Goal: Task Accomplishment & Management: Complete application form

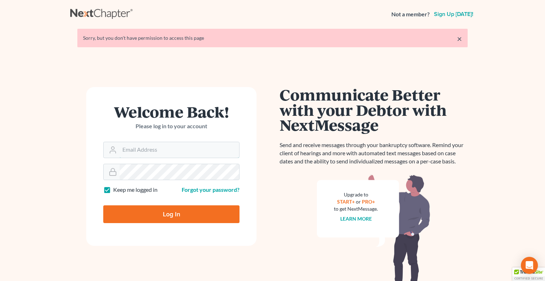
type input "[PERSON_NAME][EMAIL_ADDRESS][DOMAIN_NAME]"
click at [161, 215] on input "Log In" at bounding box center [171, 214] width 136 height 18
type input "Thinking..."
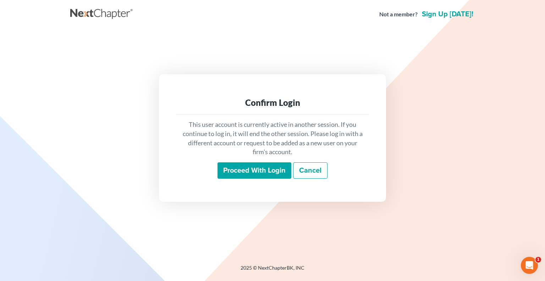
click at [253, 170] on input "Proceed with login" at bounding box center [255, 170] width 74 height 16
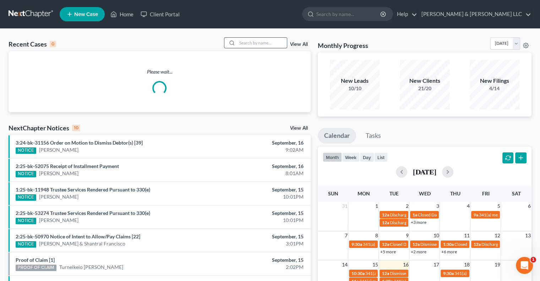
click at [239, 41] on input "search" at bounding box center [262, 43] width 50 height 10
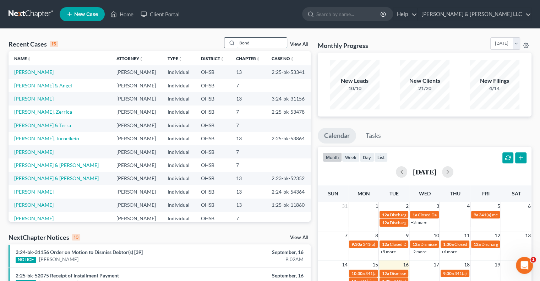
type input "Bond"
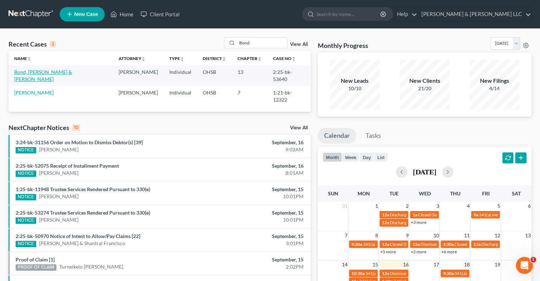
click at [72, 71] on link "Bond, Le Renzo & Williams, Courtney" at bounding box center [43, 75] width 58 height 13
select select "3"
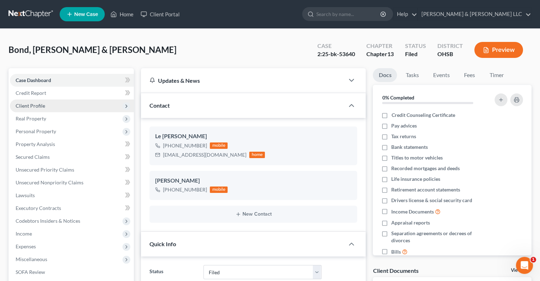
click at [38, 104] on span "Client Profile" at bounding box center [30, 106] width 29 height 6
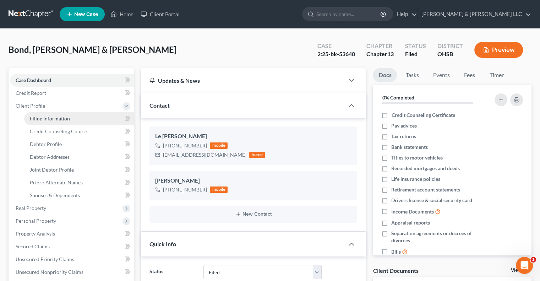
click at [51, 123] on link "Filing Information" at bounding box center [79, 118] width 110 height 13
select select "1"
select select "3"
select select "62"
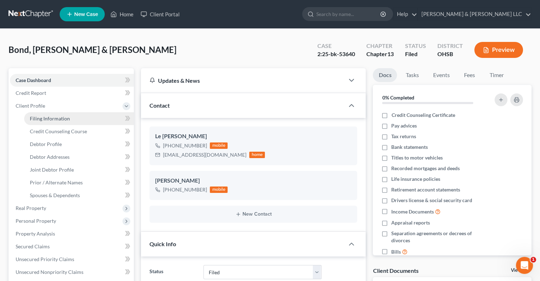
select select "0"
select select "36"
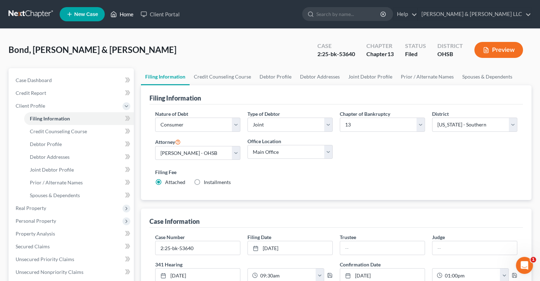
click at [130, 14] on link "Home" at bounding box center [122, 14] width 30 height 13
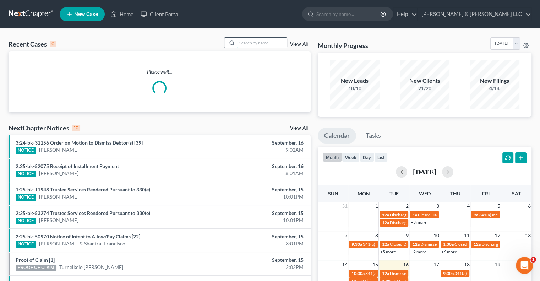
click at [266, 44] on input "search" at bounding box center [262, 43] width 50 height 10
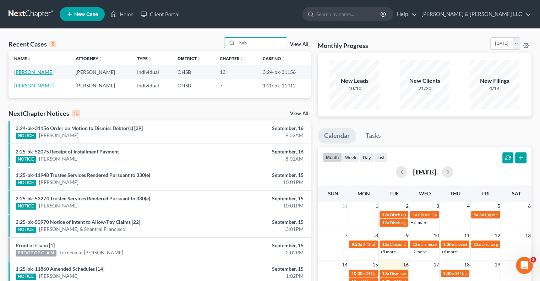
type input "hub"
click at [31, 69] on link "Huber, Katrina" at bounding box center [33, 72] width 39 height 6
select select "2"
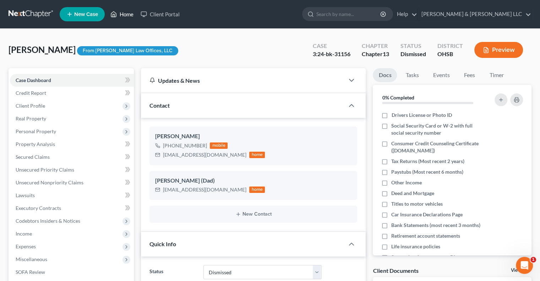
click at [126, 14] on link "Home" at bounding box center [122, 14] width 30 height 13
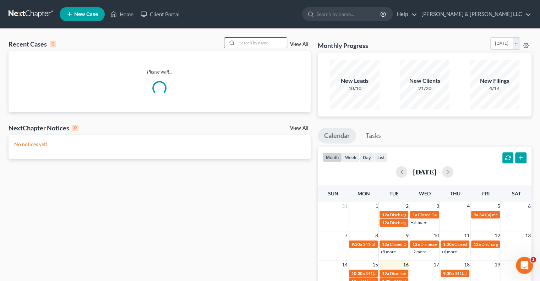
click at [254, 43] on input "search" at bounding box center [262, 43] width 50 height 10
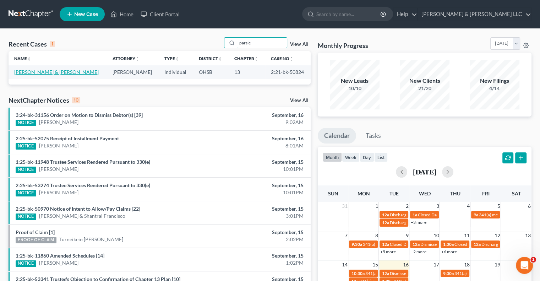
type input "parsle"
click at [53, 72] on link "Parsley, Alex & Bethany" at bounding box center [56, 72] width 84 height 6
select select "3"
select select "0"
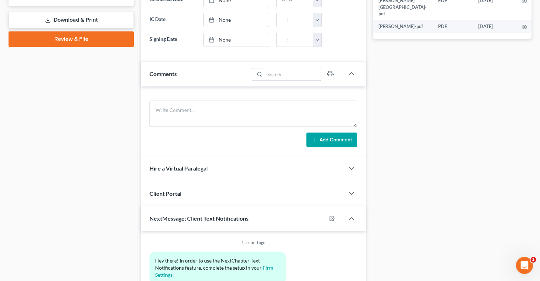
scroll to position [319, 0]
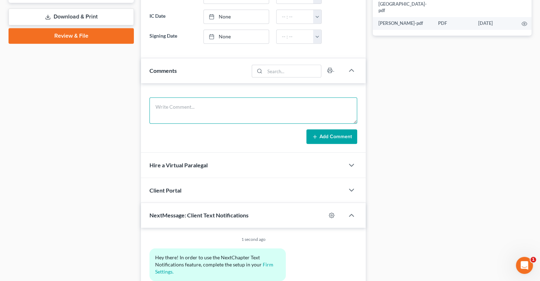
click at [231, 105] on textarea at bounding box center [253, 110] width 208 height 26
type textarea "Mortgage Servicer Transfer letter sent to client (email and mailed)"
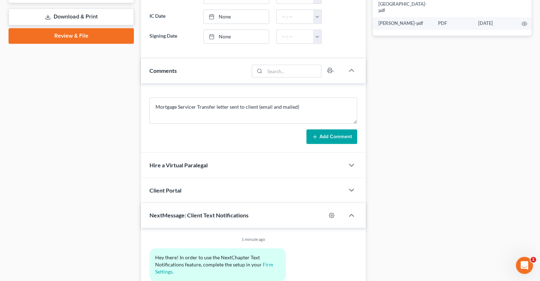
click at [339, 141] on button "Add Comment" at bounding box center [331, 136] width 51 height 15
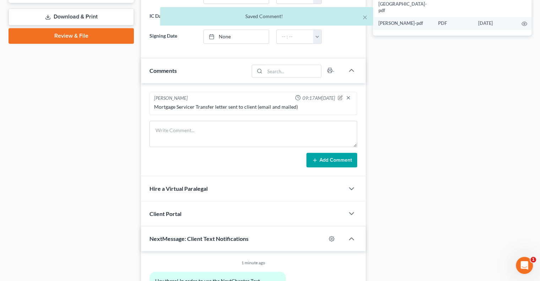
scroll to position [35, 0]
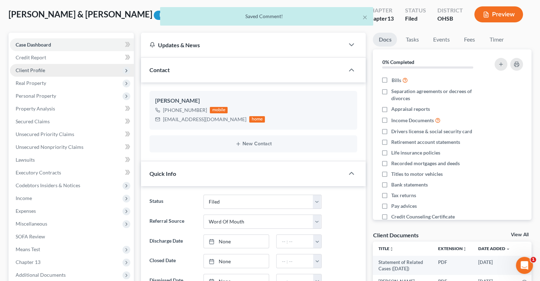
click at [44, 73] on span "Client Profile" at bounding box center [72, 70] width 124 height 13
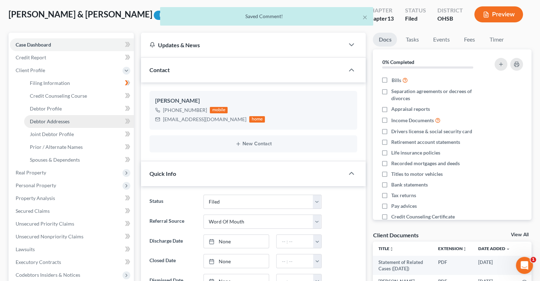
click at [60, 125] on link "Debtor Addresses" at bounding box center [79, 121] width 110 height 13
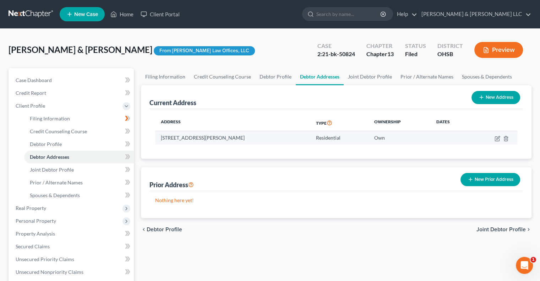
drag, startPoint x: 247, startPoint y: 137, endPoint x: 159, endPoint y: 143, distance: 88.2
click at [159, 143] on td "5780 Mattox Circle, Orient, OH 43146" at bounding box center [232, 137] width 155 height 13
copy td "5780 Mattox Circle, Orient, OH 43146"
click at [131, 15] on link "Home" at bounding box center [122, 14] width 30 height 13
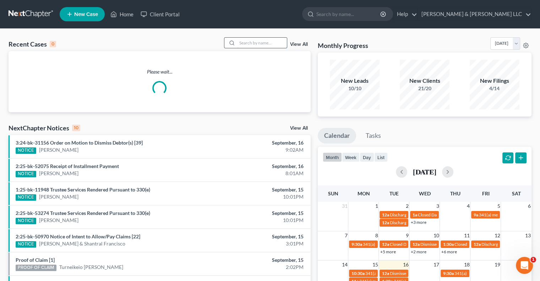
click at [247, 45] on input "search" at bounding box center [262, 43] width 50 height 10
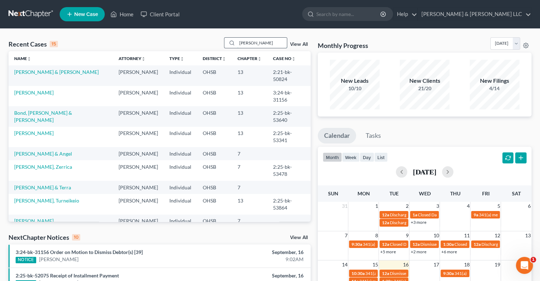
type input "Johnson"
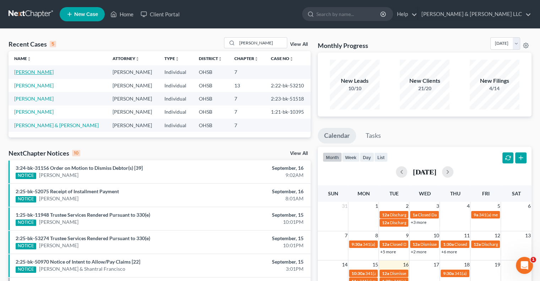
click at [24, 71] on link "Johnson, Joi" at bounding box center [33, 72] width 39 height 6
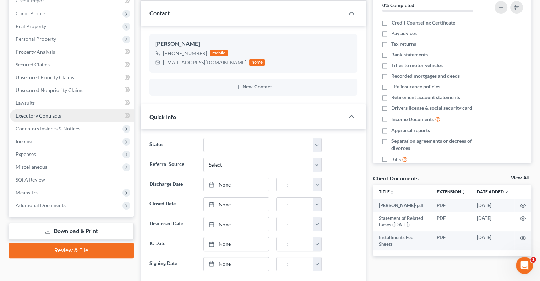
scroll to position [106, 0]
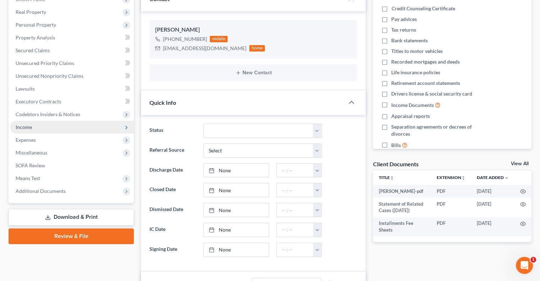
click at [29, 128] on span "Income" at bounding box center [24, 127] width 16 height 6
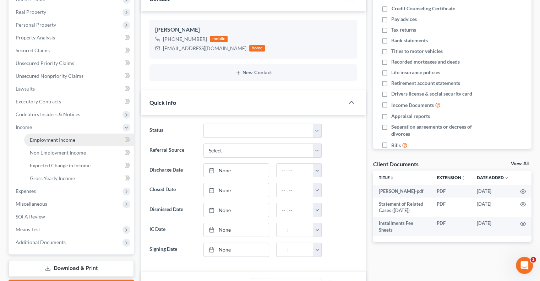
click at [38, 136] on link "Employment Income" at bounding box center [79, 139] width 110 height 13
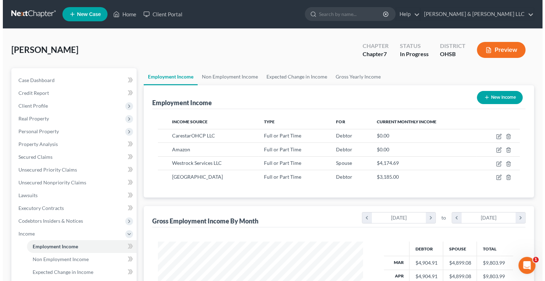
scroll to position [126, 219]
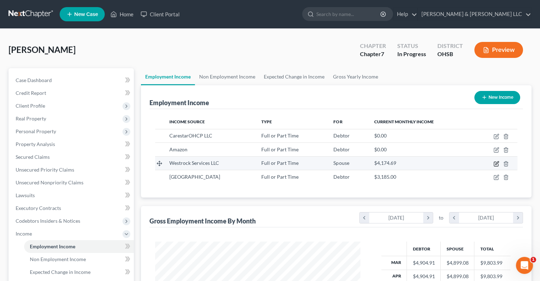
click at [496, 165] on icon "button" at bounding box center [496, 163] width 4 height 4
select select "0"
select select "10"
select select "3"
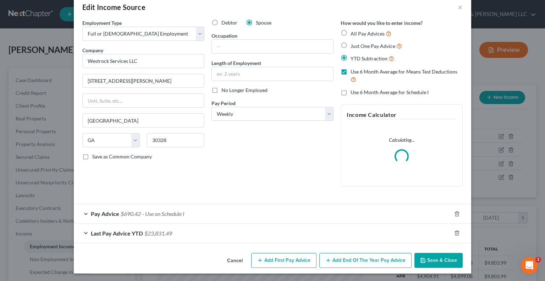
scroll to position [14, 0]
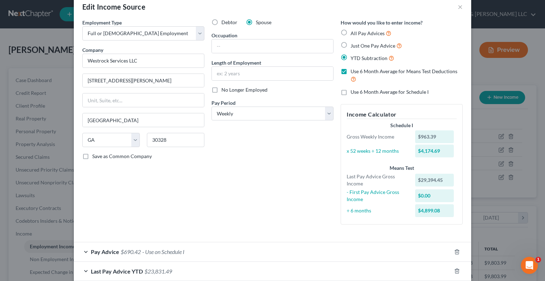
click at [106, 210] on div "Employment Type * Select Full or Part Time Employment Self Employment Company *…" at bounding box center [143, 124] width 129 height 211
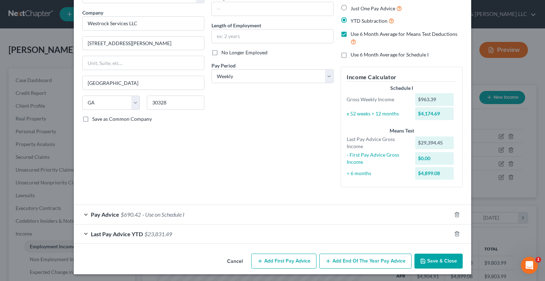
scroll to position [52, 0]
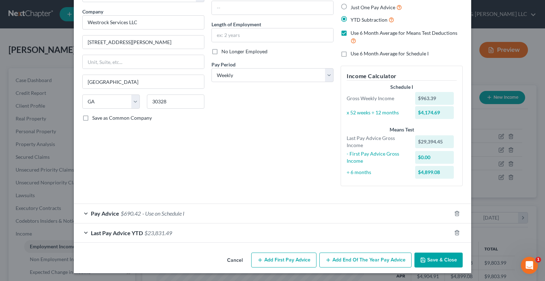
click at [101, 214] on span "Pay Advice" at bounding box center [105, 213] width 28 height 7
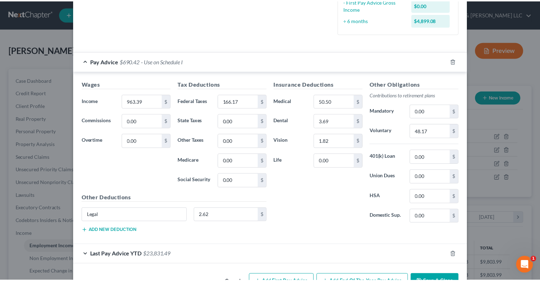
scroll to position [213, 0]
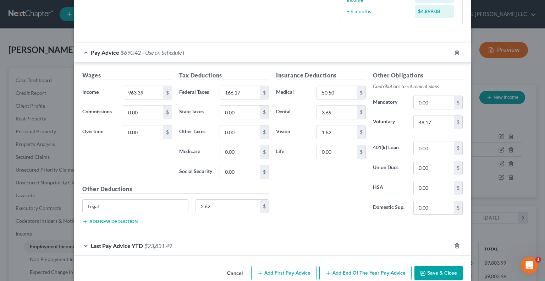
click at [436, 274] on button "Save & Close" at bounding box center [438, 272] width 48 height 15
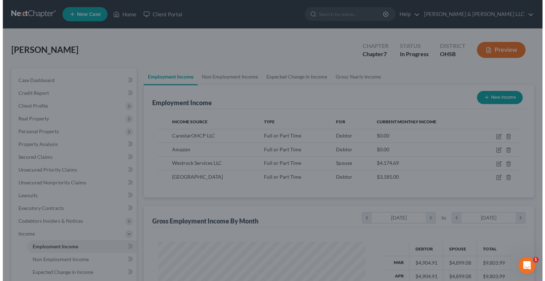
scroll to position [354694, 354601]
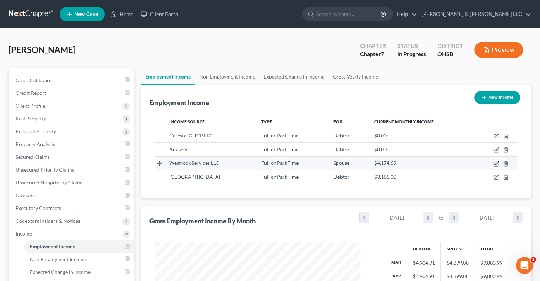
click at [497, 161] on icon "button" at bounding box center [496, 164] width 6 height 6
select select "0"
select select "10"
select select "3"
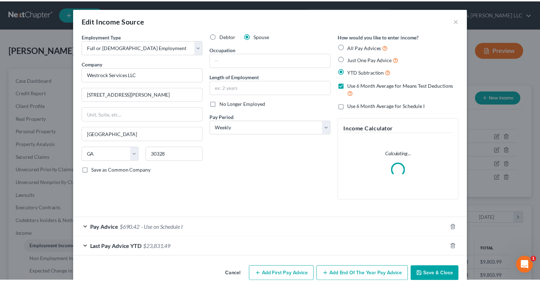
scroll to position [126, 221]
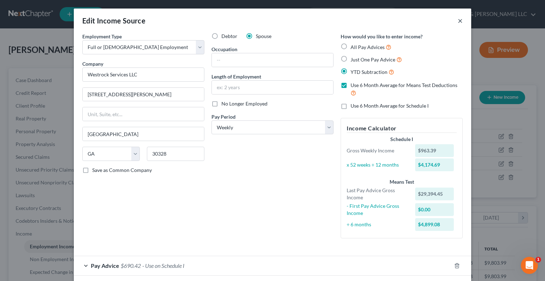
click at [458, 21] on button "×" at bounding box center [460, 20] width 5 height 9
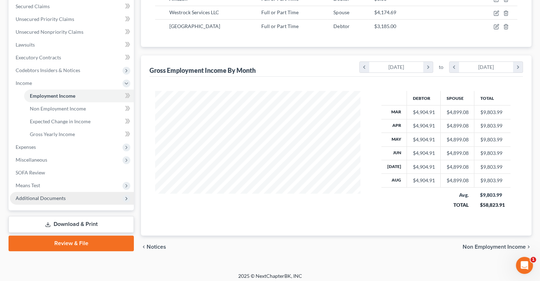
scroll to position [153, 0]
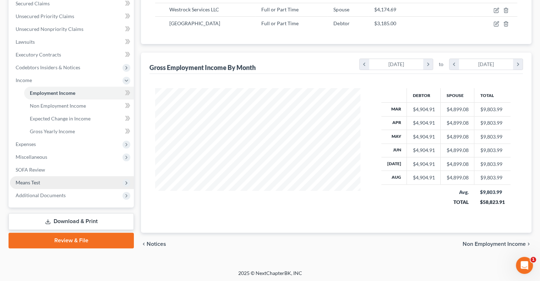
click at [43, 182] on span "Means Test" at bounding box center [72, 182] width 124 height 13
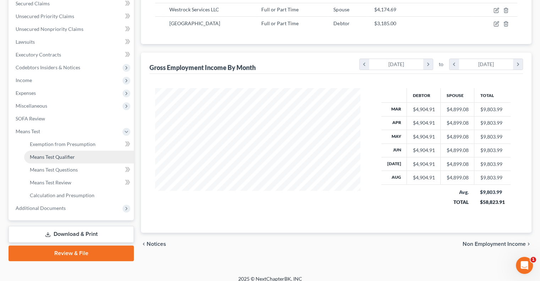
click at [53, 155] on span "Means Test Qualifier" at bounding box center [52, 157] width 45 height 6
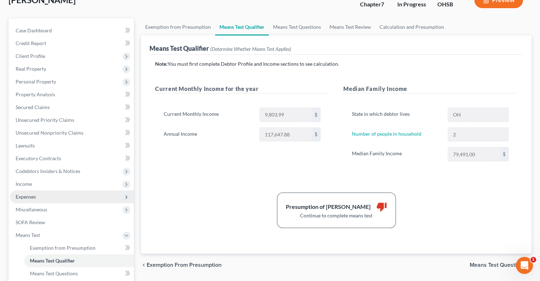
scroll to position [71, 0]
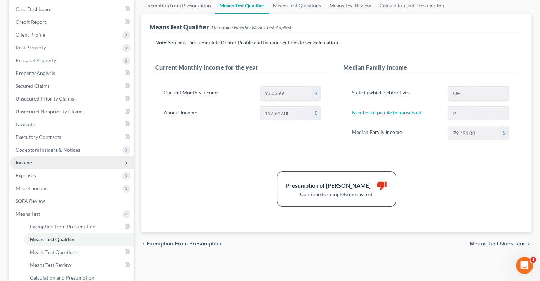
click at [43, 165] on span "Income" at bounding box center [72, 162] width 124 height 13
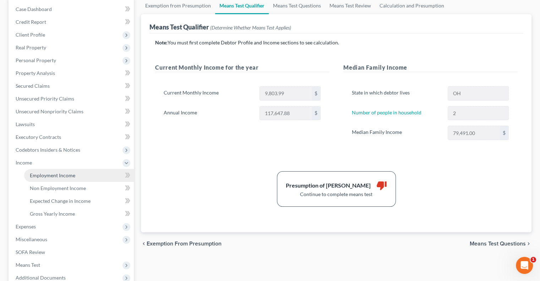
click at [48, 176] on span "Employment Income" at bounding box center [52, 175] width 45 height 6
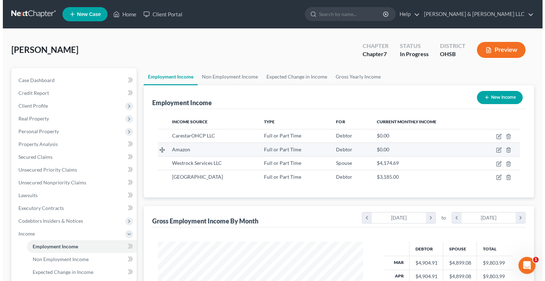
scroll to position [126, 219]
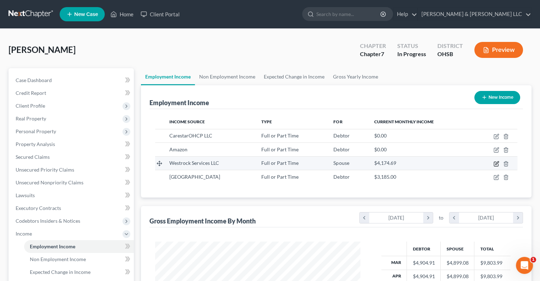
click at [498, 162] on icon "button" at bounding box center [496, 164] width 6 height 6
select select "0"
select select "10"
select select "3"
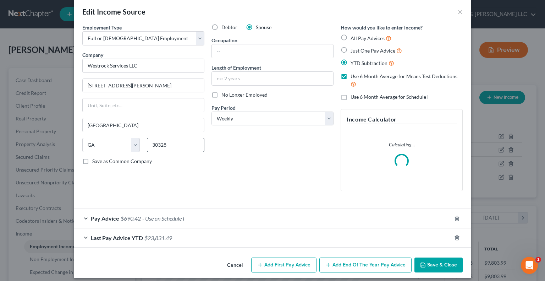
scroll to position [14, 0]
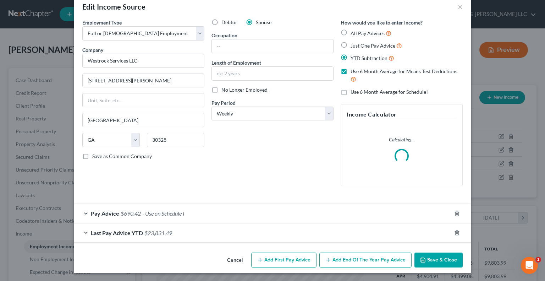
click at [96, 213] on span "Pay Advice" at bounding box center [105, 213] width 28 height 7
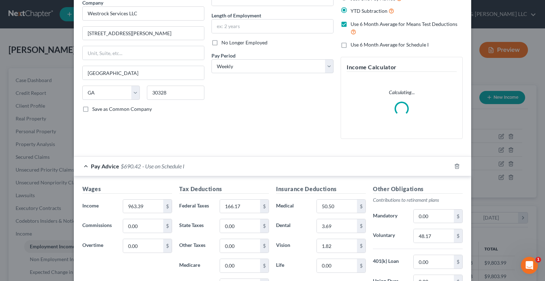
scroll to position [156, 0]
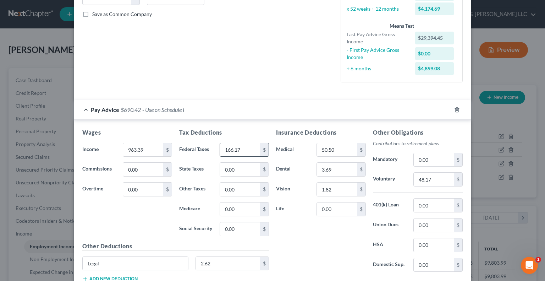
click at [245, 148] on input "166.17" at bounding box center [240, 149] width 40 height 13
type input "192.10"
click at [145, 147] on input "963.39" at bounding box center [143, 149] width 40 height 13
type input "1,130"
click at [430, 173] on input "48.17" at bounding box center [434, 178] width 40 height 13
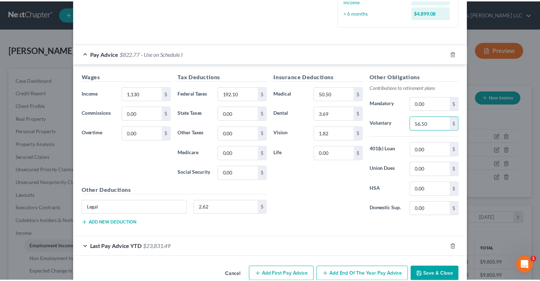
scroll to position [225, 0]
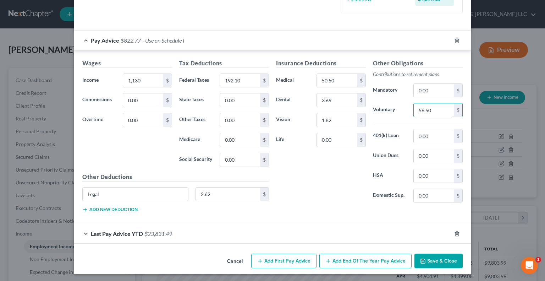
type input "56.50"
click at [433, 257] on button "Save & Close" at bounding box center [438, 260] width 48 height 15
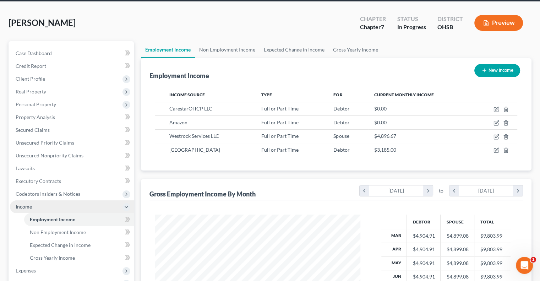
scroll to position [71, 0]
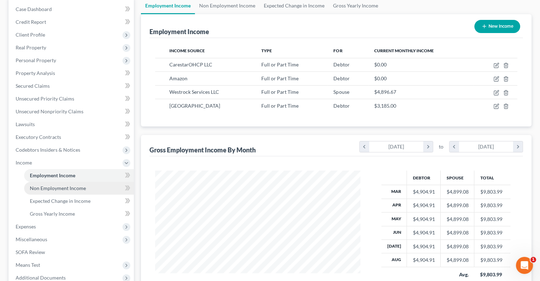
click at [77, 189] on span "Non Employment Income" at bounding box center [58, 188] width 56 height 6
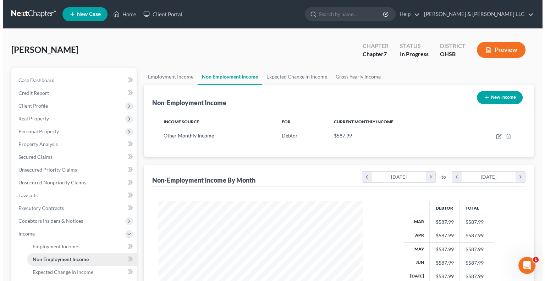
scroll to position [126, 219]
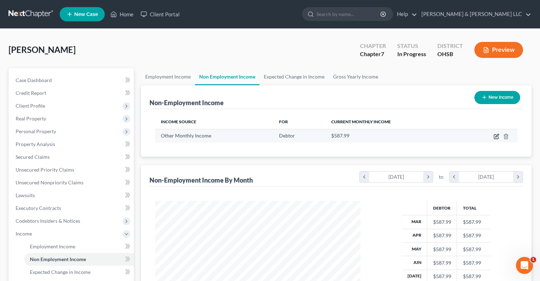
click at [496, 134] on icon "button" at bounding box center [496, 136] width 4 height 4
select select "13"
select select "0"
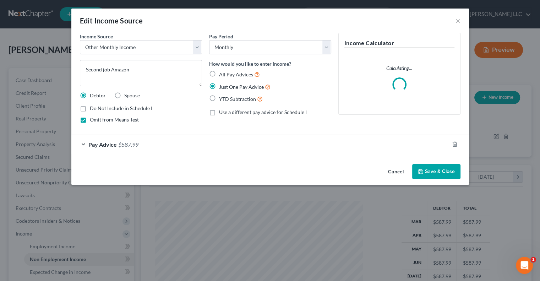
scroll to position [126, 221]
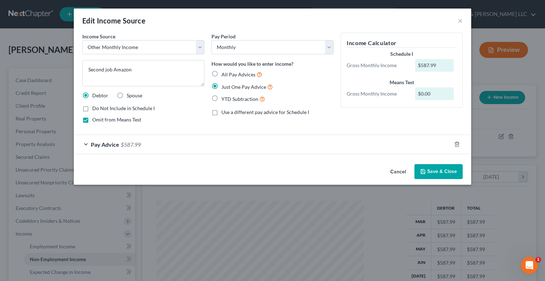
click at [425, 167] on button "Save & Close" at bounding box center [438, 171] width 48 height 15
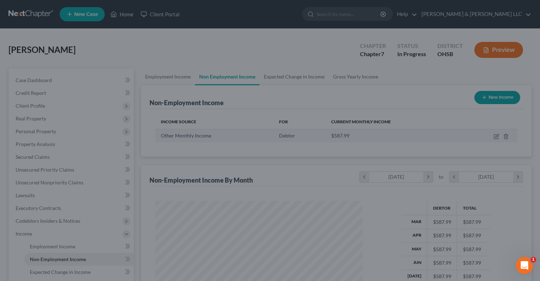
scroll to position [354694, 354601]
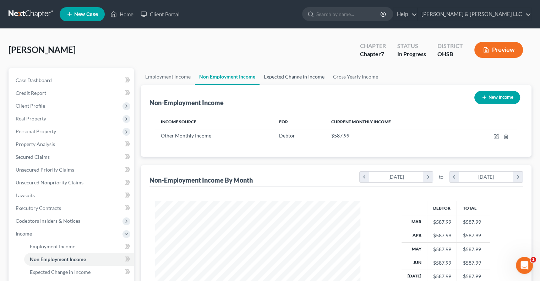
click at [280, 80] on link "Expected Change in Income" at bounding box center [293, 76] width 69 height 17
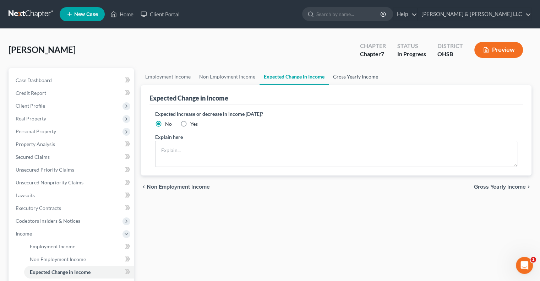
click at [336, 77] on link "Gross Yearly Income" at bounding box center [356, 76] width 54 height 17
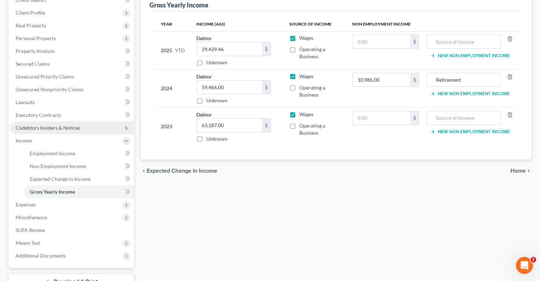
scroll to position [106, 0]
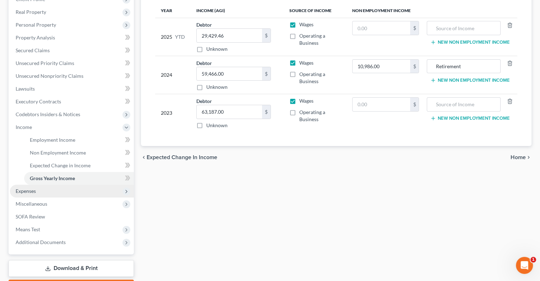
click at [40, 193] on span "Expenses" at bounding box center [72, 191] width 124 height 13
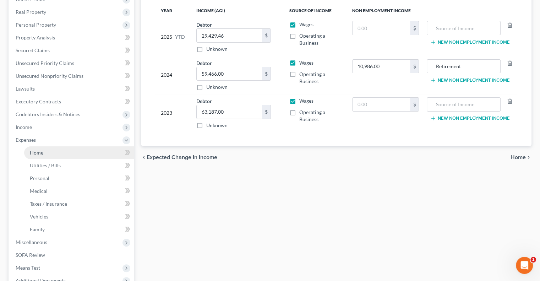
click at [51, 155] on link "Home" at bounding box center [79, 152] width 110 height 13
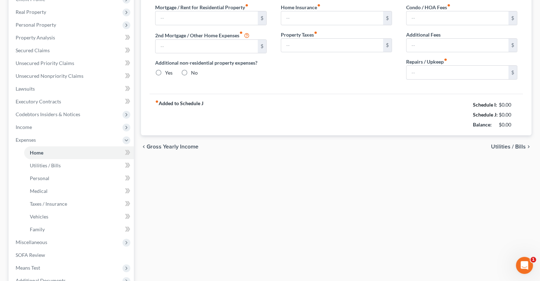
type input "1,070.00"
type input "0.00"
radio input "true"
type input "20.00"
type input "0.00"
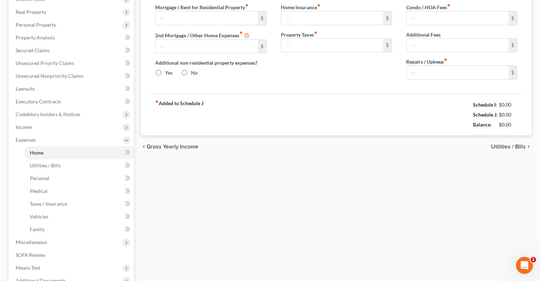
type input "0.00"
type input "85.00"
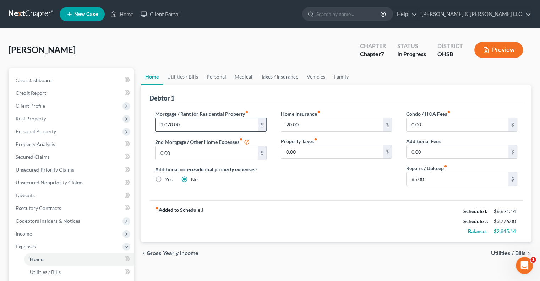
click at [214, 127] on input "1,070.00" at bounding box center [206, 124] width 102 height 13
type input "1,500"
click at [183, 80] on link "Utilities / Bills" at bounding box center [182, 76] width 39 height 17
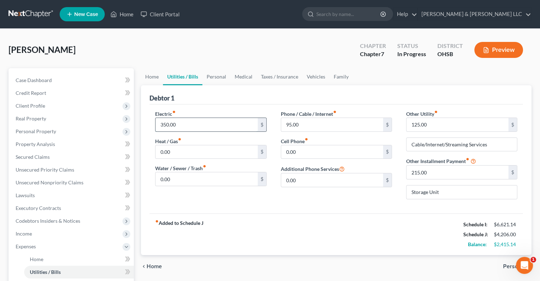
click at [187, 125] on input "350.00" at bounding box center [206, 124] width 102 height 13
type input "365"
click at [176, 177] on input "0.00" at bounding box center [206, 178] width 102 height 13
type input "50"
click at [219, 77] on link "Personal" at bounding box center [216, 76] width 28 height 17
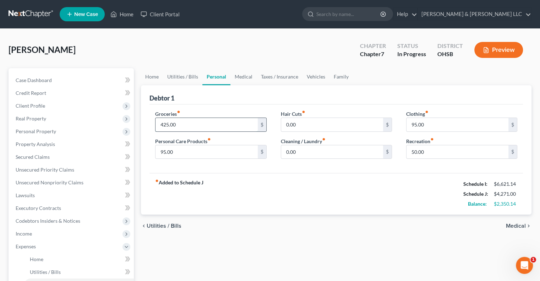
click at [191, 125] on input "425.00" at bounding box center [206, 124] width 102 height 13
type input "725"
click at [236, 78] on link "Medical" at bounding box center [243, 76] width 26 height 17
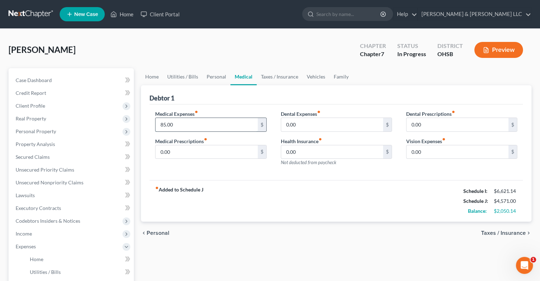
click at [178, 125] on input "85.00" at bounding box center [206, 124] width 102 height 13
type input "120"
click at [268, 79] on link "Taxes / Insurance" at bounding box center [280, 76] width 46 height 17
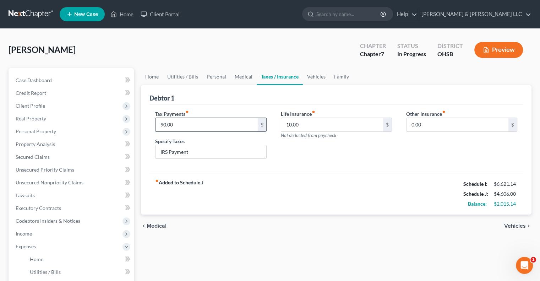
click at [193, 126] on input "90.00" at bounding box center [206, 124] width 102 height 13
click at [194, 149] on input "IRS Payment" at bounding box center [210, 151] width 110 height 13
type input "I"
click at [316, 79] on link "Vehicles" at bounding box center [316, 76] width 27 height 17
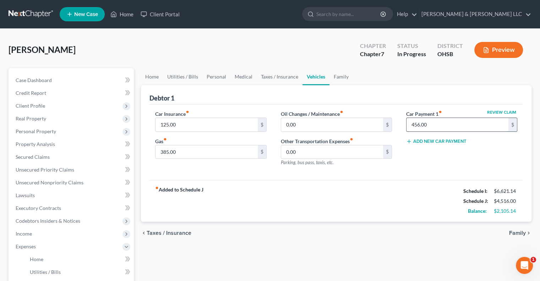
click at [429, 121] on input "456.00" at bounding box center [457, 124] width 102 height 13
click at [339, 80] on link "Family" at bounding box center [340, 76] width 23 height 17
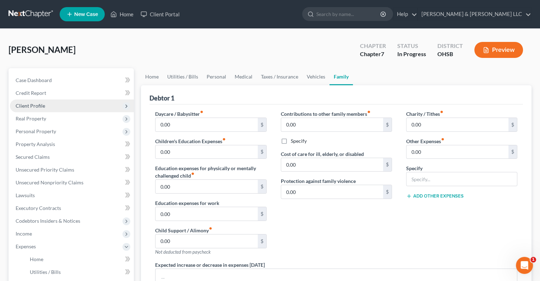
click at [44, 109] on span "Client Profile" at bounding box center [72, 105] width 124 height 13
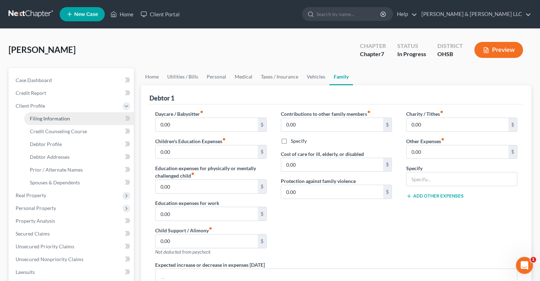
click at [49, 117] on span "Filing Information" at bounding box center [50, 118] width 40 height 6
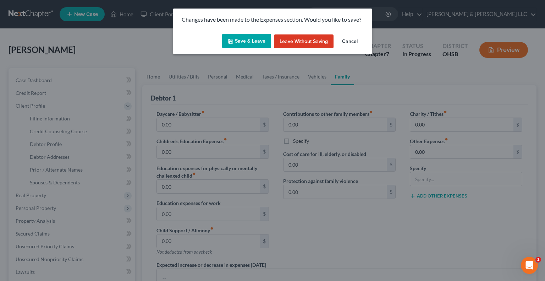
click at [249, 42] on button "Save & Leave" at bounding box center [246, 41] width 49 height 15
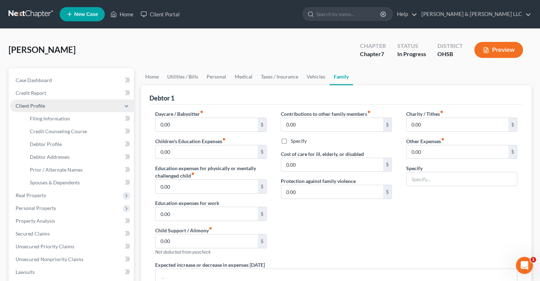
select select "1"
select select "0"
select select "62"
select select "0"
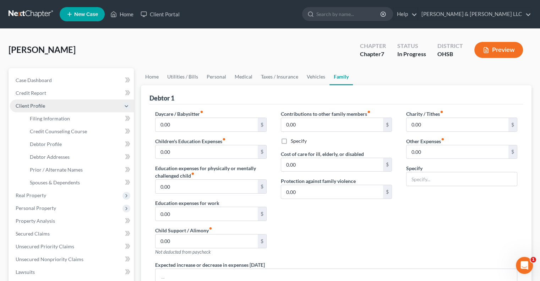
select select "36"
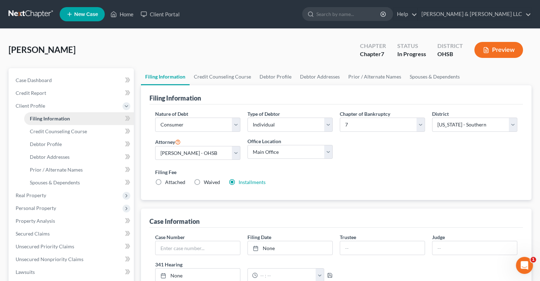
click at [74, 116] on link "Filing Information" at bounding box center [79, 118] width 110 height 13
click at [362, 125] on select "Select 7 11 12 13" at bounding box center [382, 124] width 85 height 14
select select "3"
click at [340, 117] on select "Select 7 11 12 13" at bounding box center [382, 124] width 85 height 14
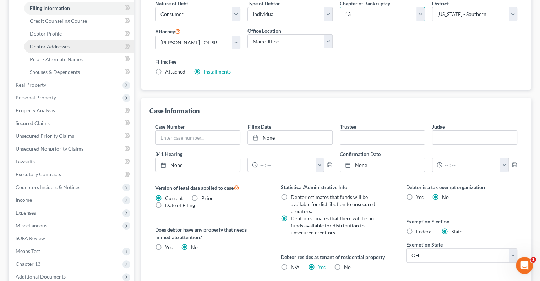
scroll to position [142, 0]
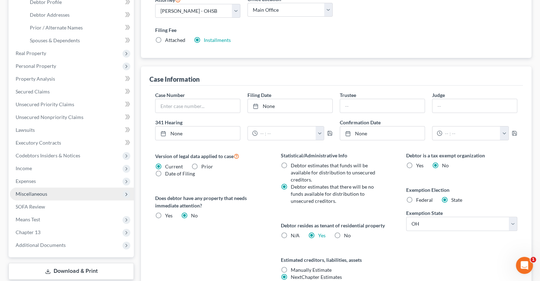
click at [40, 193] on span "Miscellaneous" at bounding box center [32, 194] width 32 height 6
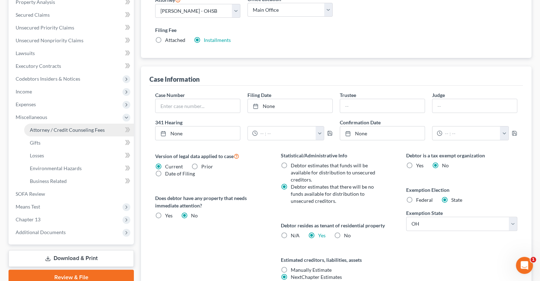
click at [62, 129] on span "Attorney / Credit Counseling Fees" at bounding box center [67, 130] width 75 height 6
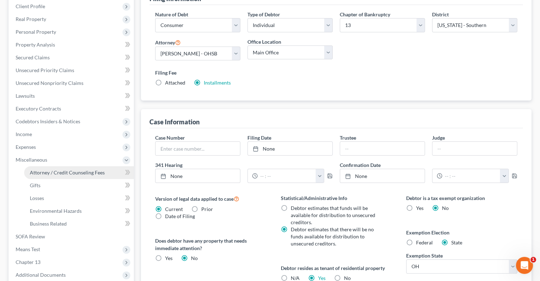
select select "0"
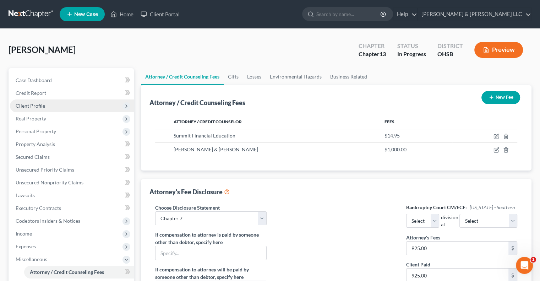
click at [33, 108] on span "Client Profile" at bounding box center [30, 106] width 29 height 6
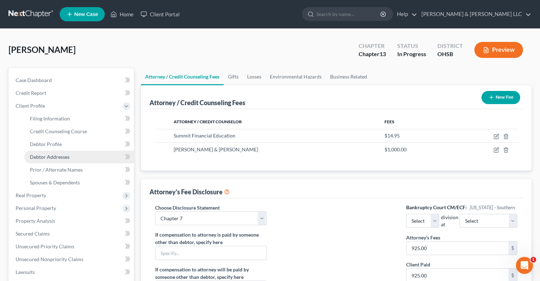
click at [46, 156] on span "Debtor Addresses" at bounding box center [50, 157] width 40 height 6
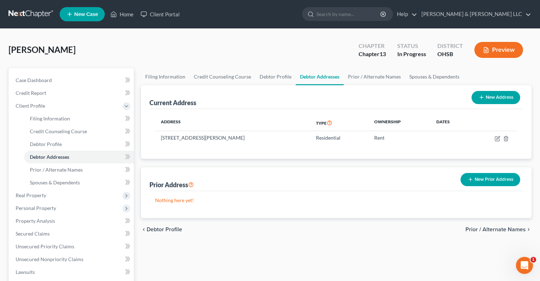
click at [481, 177] on button "New Prior Address" at bounding box center [490, 179] width 60 height 13
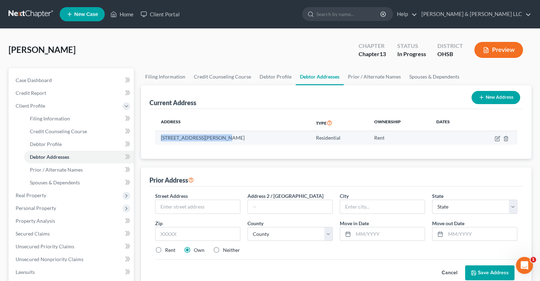
drag, startPoint x: 161, startPoint y: 136, endPoint x: 220, endPoint y: 140, distance: 59.7
click at [220, 140] on td "3482 Hazelwood Ave, Apt 4, Cincinnati, OH 45211" at bounding box center [232, 137] width 155 height 13
copy td "3482 Hazelwood Ave, Apt 4"
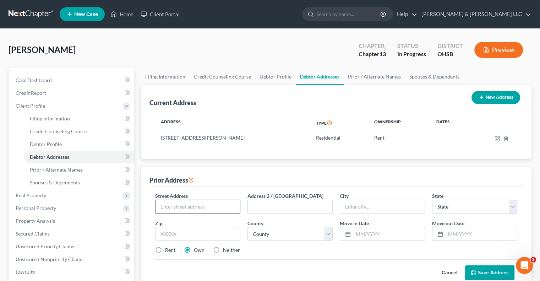
click at [205, 208] on input "text" at bounding box center [197, 206] width 84 height 13
paste input "3482 Hazelwood Ave, Apt 4"
type input "3482 Hazelwood Ave, Apt 4"
click at [210, 234] on input "text" at bounding box center [197, 234] width 85 height 14
type input "5"
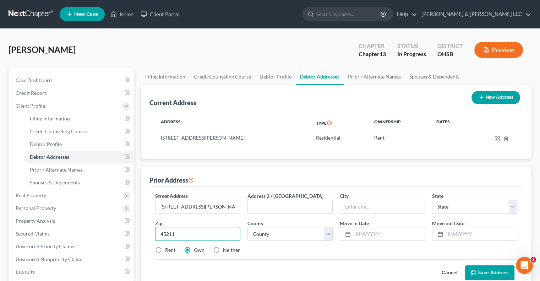
type input "45211"
type input "Cincinnati"
select select "36"
click at [167, 250] on label "Rent" at bounding box center [170, 249] width 10 height 7
click at [168, 250] on input "Rent" at bounding box center [170, 248] width 5 height 5
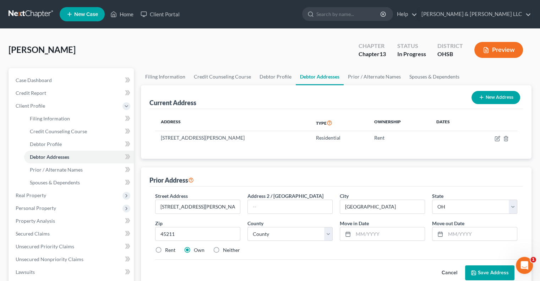
radio input "true"
click at [285, 235] on select "County Adams County Allen County Ashland County Ashtabula County Athens County …" at bounding box center [289, 234] width 85 height 14
select select "30"
click at [247, 227] on select "County Adams County Allen County Ashland County Ashtabula County Athens County …" at bounding box center [289, 234] width 85 height 14
click at [358, 232] on input "text" at bounding box center [388, 233] width 71 height 13
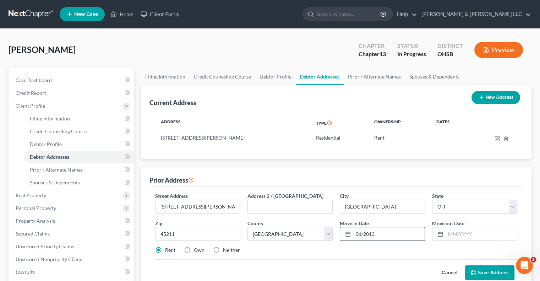
type input "01/2013"
type input "07/2025"
click at [490, 267] on button "Save Address" at bounding box center [489, 272] width 49 height 15
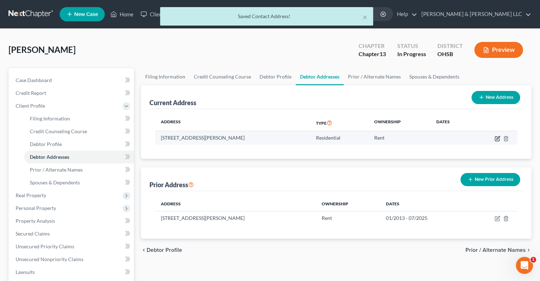
click at [497, 138] on icon "button" at bounding box center [497, 139] width 6 height 6
select select "36"
select select "30"
select select "0"
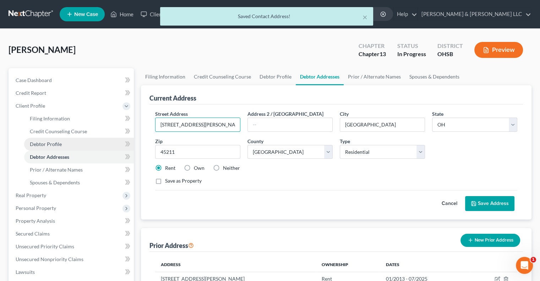
drag, startPoint x: 229, startPoint y: 121, endPoint x: 30, endPoint y: 149, distance: 200.8
click at [30, 149] on div "Petition Navigation Case Dashboard Payments Invoices Payments Payments Credit R…" at bounding box center [270, 253] width 530 height 371
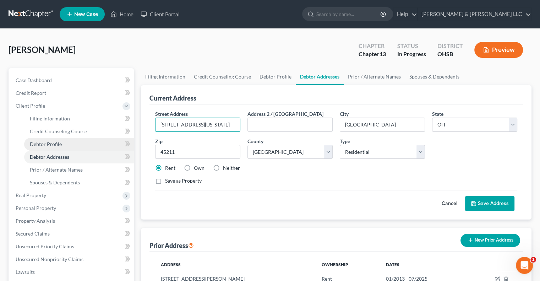
type input "2382 Montana Ave Apt F"
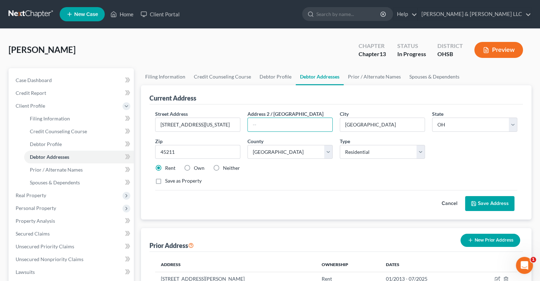
click at [482, 203] on button "Save Address" at bounding box center [489, 203] width 49 height 15
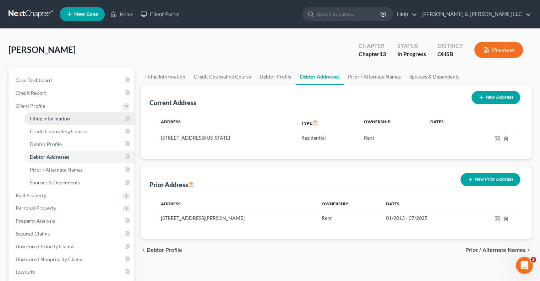
click at [48, 120] on span "Filing Information" at bounding box center [50, 118] width 40 height 6
select select "1"
select select "0"
select select "3"
select select "62"
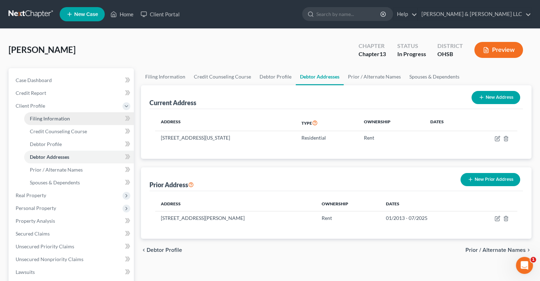
select select "0"
select select "36"
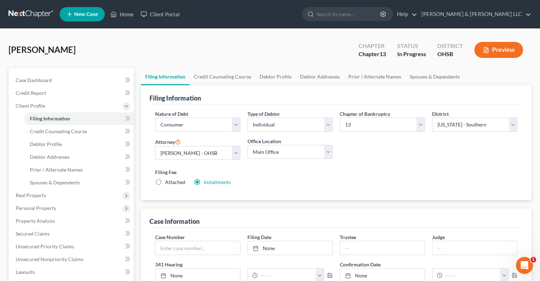
click at [165, 181] on label "Attached" at bounding box center [175, 181] width 20 height 7
click at [168, 181] on input "Attached" at bounding box center [170, 180] width 5 height 5
radio input "true"
radio input "false"
click at [220, 78] on link "Credit Counseling Course" at bounding box center [222, 76] width 66 height 17
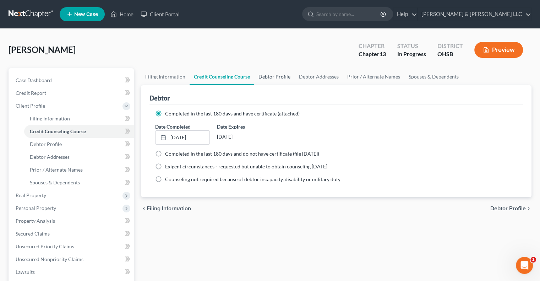
click at [271, 77] on link "Debtor Profile" at bounding box center [274, 76] width 40 height 17
select select "1"
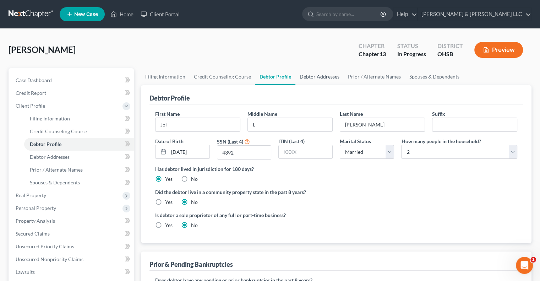
click at [321, 81] on link "Debtor Addresses" at bounding box center [319, 76] width 48 height 17
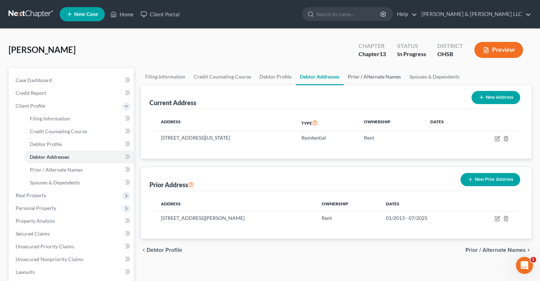
click at [360, 77] on link "Prior / Alternate Names" at bounding box center [373, 76] width 61 height 17
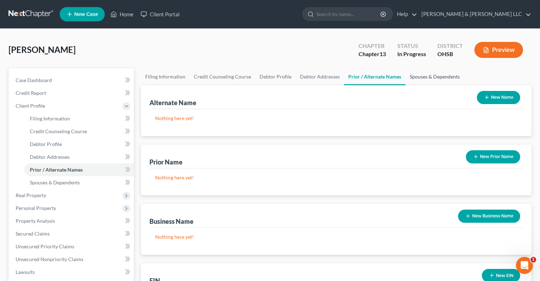
click at [416, 78] on link "Spouses & Dependents" at bounding box center [434, 76] width 59 height 17
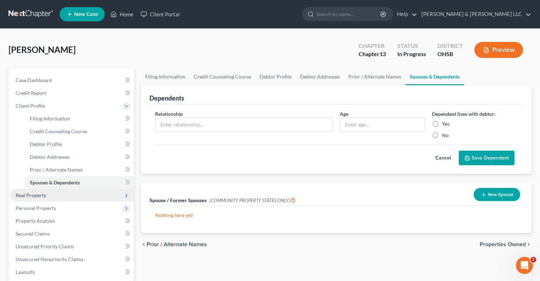
click at [37, 196] on span "Real Property" at bounding box center [31, 195] width 31 height 6
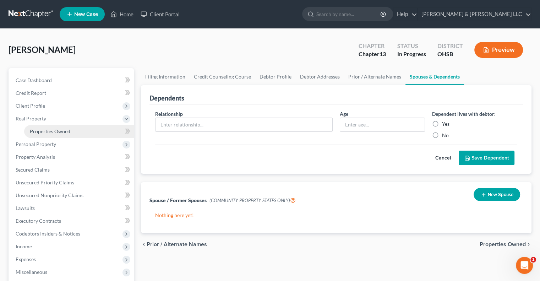
click at [60, 134] on link "Properties Owned" at bounding box center [79, 131] width 110 height 13
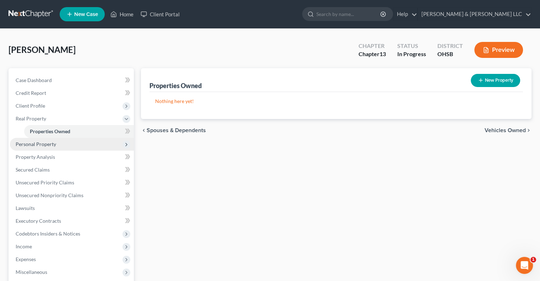
click at [55, 146] on span "Personal Property" at bounding box center [36, 144] width 40 height 6
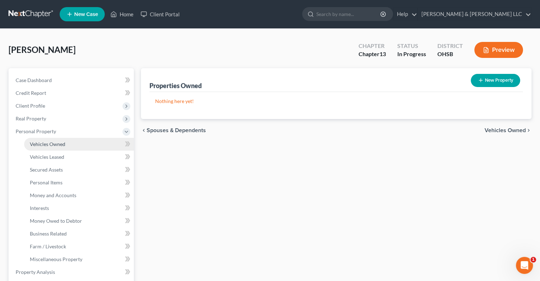
click at [55, 144] on span "Vehicles Owned" at bounding box center [47, 144] width 35 height 6
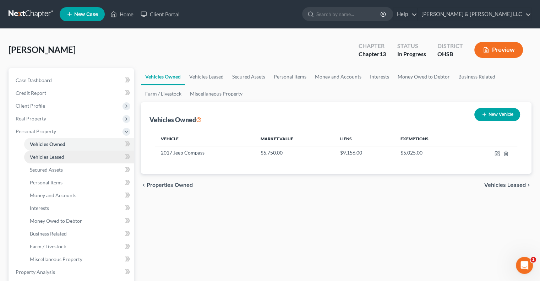
click at [59, 157] on span "Vehicles Leased" at bounding box center [47, 157] width 34 height 6
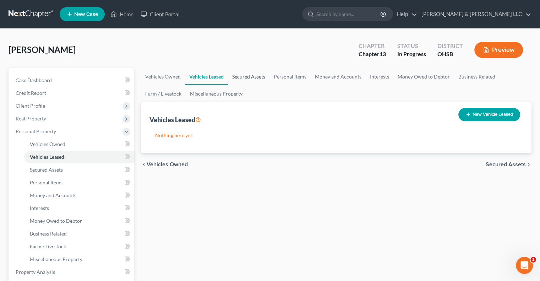
click at [242, 78] on link "Secured Assets" at bounding box center [249, 76] width 42 height 17
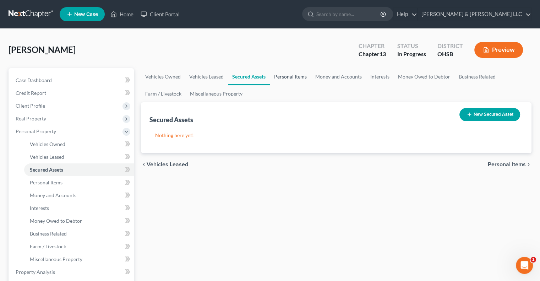
click at [285, 72] on link "Personal Items" at bounding box center [290, 76] width 41 height 17
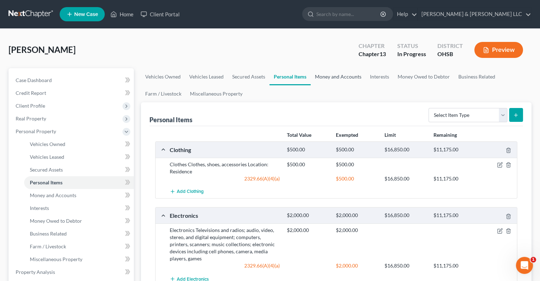
click at [345, 76] on link "Money and Accounts" at bounding box center [337, 76] width 55 height 17
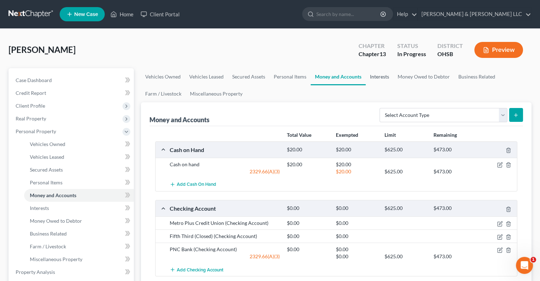
click at [383, 79] on link "Interests" at bounding box center [379, 76] width 28 height 17
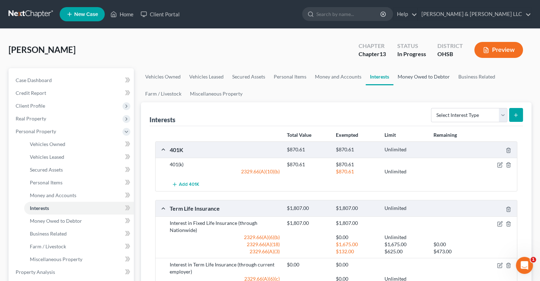
click at [414, 78] on link "Money Owed to Debtor" at bounding box center [423, 76] width 61 height 17
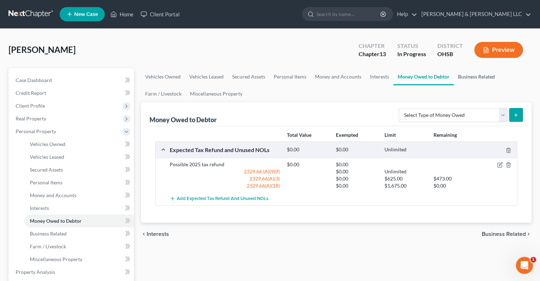
click at [476, 76] on link "Business Related" at bounding box center [475, 76] width 45 height 17
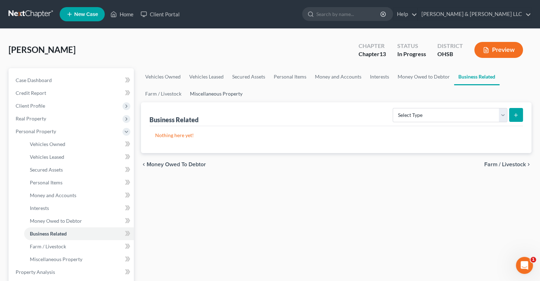
click at [213, 94] on link "Miscellaneous Property" at bounding box center [216, 93] width 61 height 17
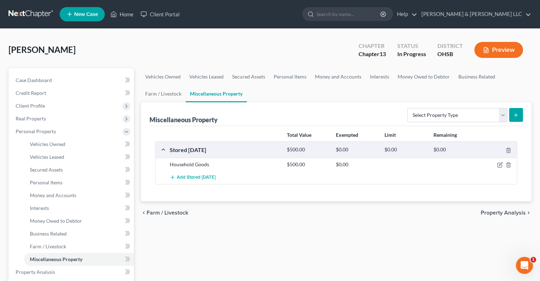
click at [495, 213] on span "Property Analysis" at bounding box center [502, 213] width 45 height 6
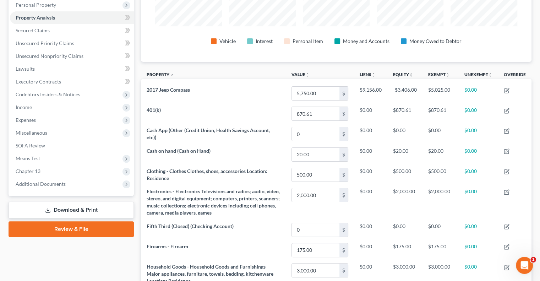
scroll to position [35, 0]
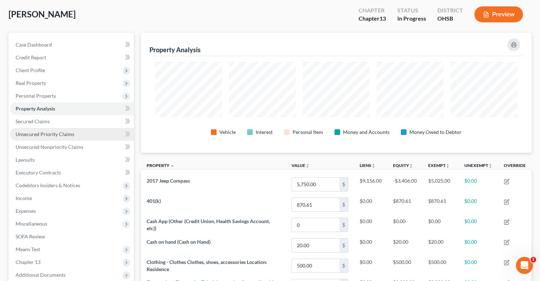
click at [36, 136] on span "Unsecured Priority Claims" at bounding box center [45, 134] width 59 height 6
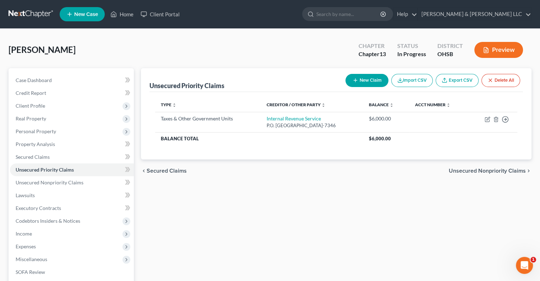
click at [354, 86] on button "New Claim" at bounding box center [366, 80] width 43 height 13
select select "0"
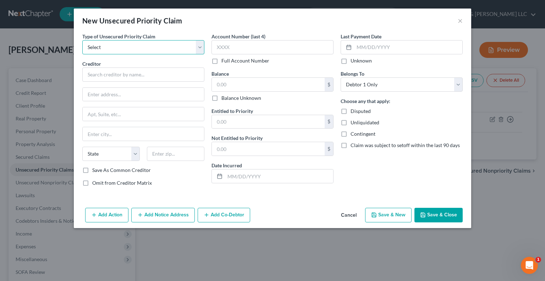
click at [112, 43] on select "Select Taxes & Other Government Units Domestic Support Obligations Extensions o…" at bounding box center [143, 47] width 122 height 14
select select "0"
click at [82, 40] on select "Select Taxes & Other Government Units Domestic Support Obligations Extensions o…" at bounding box center [143, 47] width 122 height 14
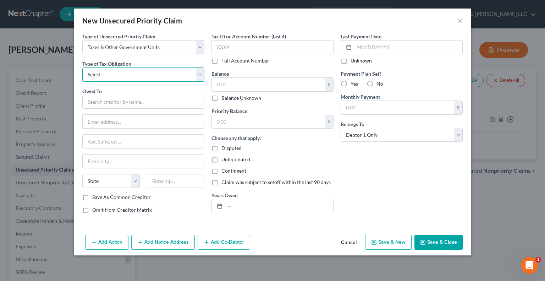
click at [115, 75] on select "Select Federal City State Franchise Tax Board Other" at bounding box center [143, 74] width 122 height 14
select select "2"
click at [82, 67] on select "Select Federal City State Franchise Tax Board Other" at bounding box center [143, 74] width 122 height 14
click at [109, 95] on input "text" at bounding box center [143, 102] width 122 height 14
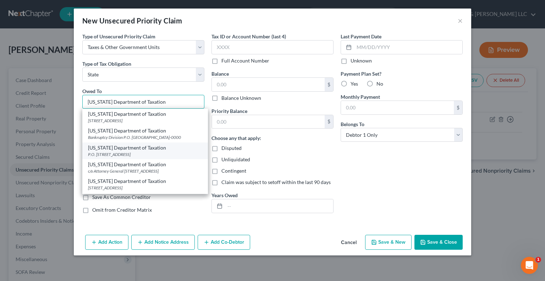
type input "Ohio Department of Taxation"
click at [123, 157] on div "P.O. Box 18232, Columbus, OH 43218-2382" at bounding box center [145, 154] width 114 height 6
type input "P.O. Box 18232"
type input "Columbus"
select select "36"
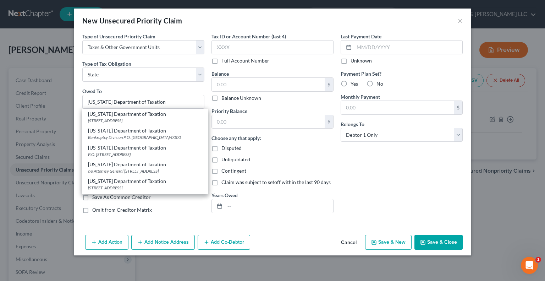
type input "43218-2382"
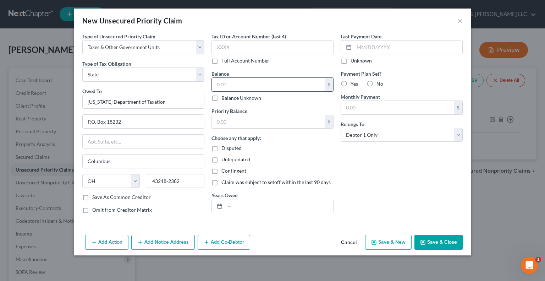
click at [223, 84] on input "text" at bounding box center [268, 84] width 113 height 13
type input "200"
click at [229, 115] on input "text" at bounding box center [268, 121] width 113 height 13
type input "200"
click at [231, 209] on input "text" at bounding box center [279, 205] width 108 height 13
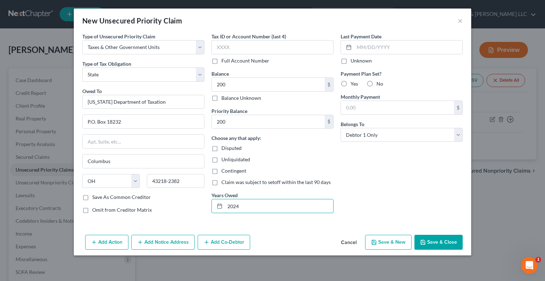
type input "2024"
click at [424, 242] on polyline "button" at bounding box center [423, 243] width 2 height 2
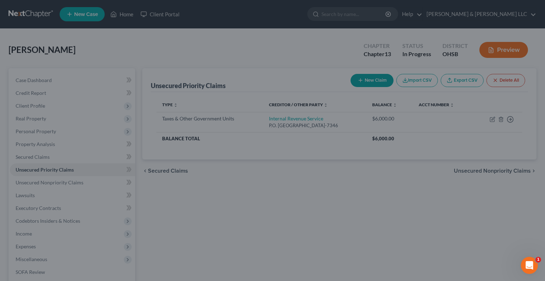
type input "200.00"
type input "0.00"
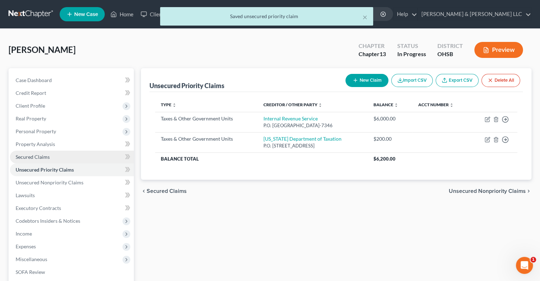
click at [47, 159] on span "Secured Claims" at bounding box center [33, 157] width 34 height 6
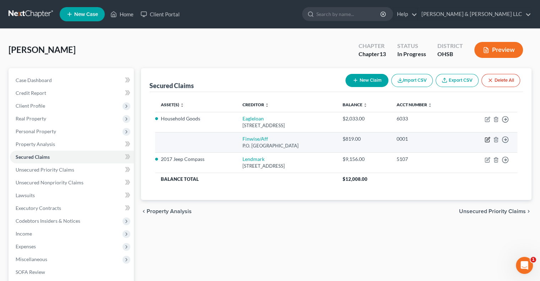
click at [485, 141] on icon "button" at bounding box center [487, 140] width 6 height 6
select select "45"
select select "0"
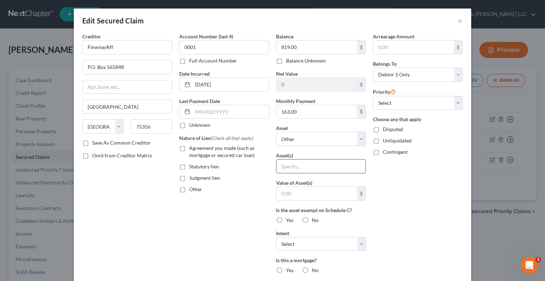
click at [303, 163] on input "text" at bounding box center [320, 165] width 89 height 13
type input "Tires"
click at [232, 152] on label "Agreement you made (such as mortgage or secured car loan)" at bounding box center [229, 151] width 80 height 14
click at [197, 149] on input "Agreement you made (such as mortgage or secured car loan)" at bounding box center [194, 146] width 5 height 5
checkbox input "true"
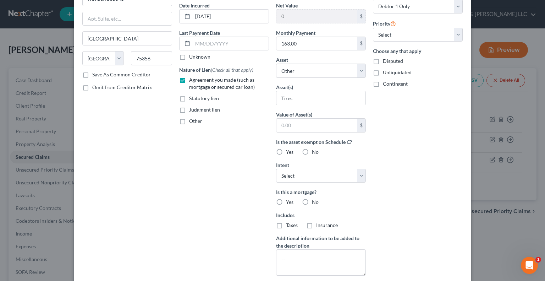
scroll to position [71, 0]
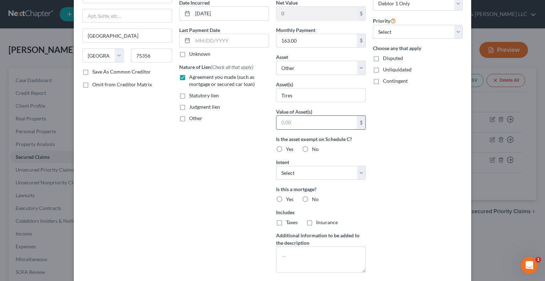
click at [295, 123] on input "text" at bounding box center [316, 122] width 81 height 13
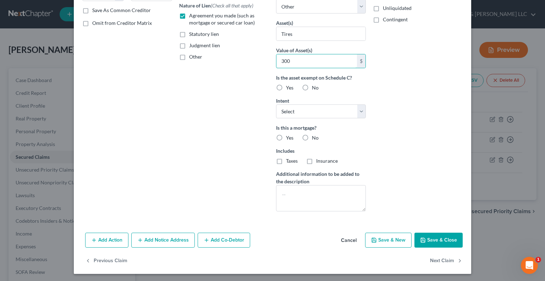
type input "300"
click at [434, 241] on button "Save & Close" at bounding box center [438, 239] width 48 height 15
select select
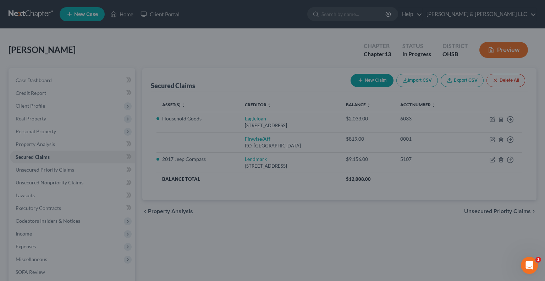
type input "300"
type input "0"
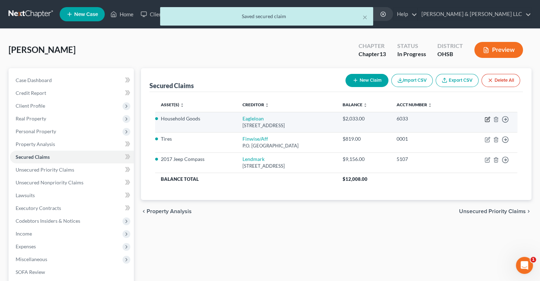
click at [487, 118] on icon "button" at bounding box center [487, 118] width 3 height 3
select select "36"
select select "0"
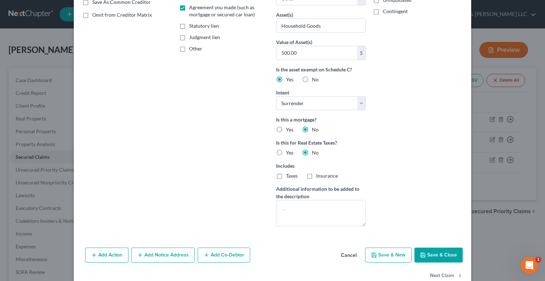
scroll to position [142, 0]
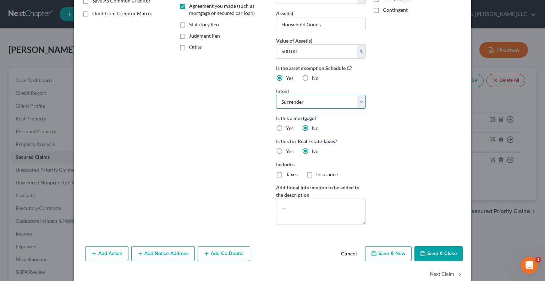
click at [359, 106] on select "Select Surrender Redeem Reaffirm Avoid Other" at bounding box center [321, 102] width 90 height 14
select select
click at [276, 95] on select "Select Surrender Redeem Reaffirm Avoid Other" at bounding box center [321, 102] width 90 height 14
click at [440, 252] on button "Save & Close" at bounding box center [438, 253] width 48 height 15
select select
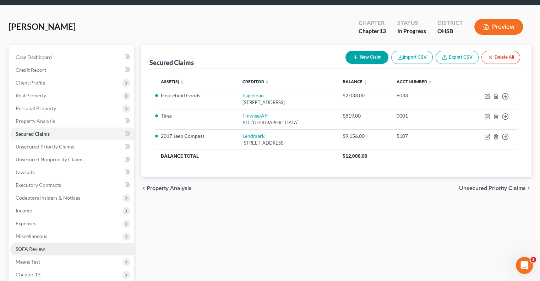
scroll to position [35, 0]
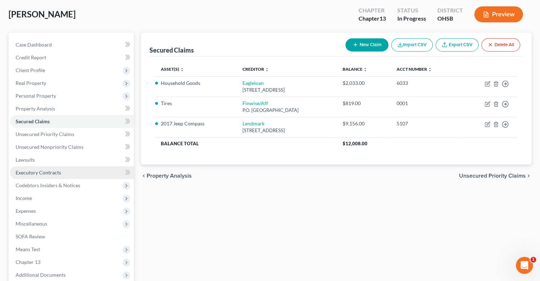
click at [42, 170] on span "Executory Contracts" at bounding box center [38, 172] width 45 height 6
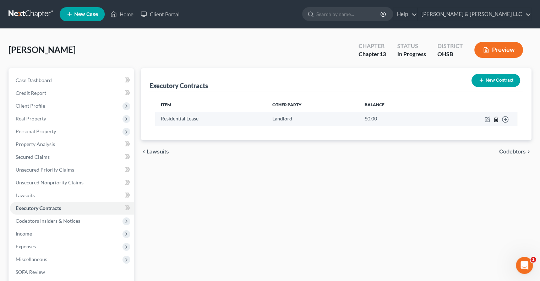
click at [495, 119] on icon "button" at bounding box center [496, 119] width 6 height 6
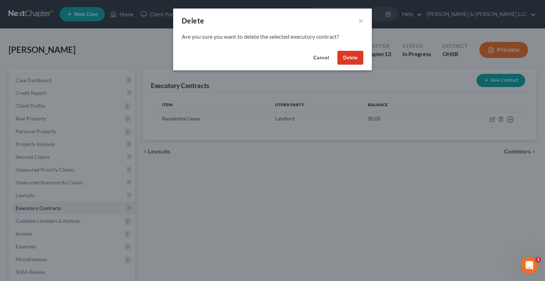
click at [354, 58] on button "Delete" at bounding box center [350, 58] width 26 height 14
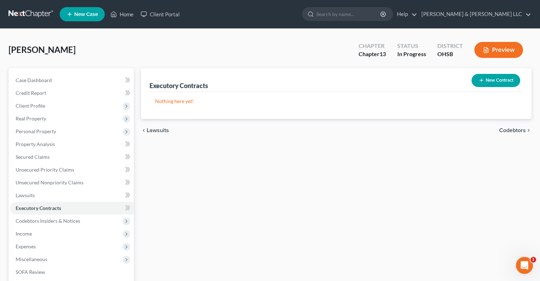
click at [495, 78] on button "New Contract" at bounding box center [495, 80] width 49 height 13
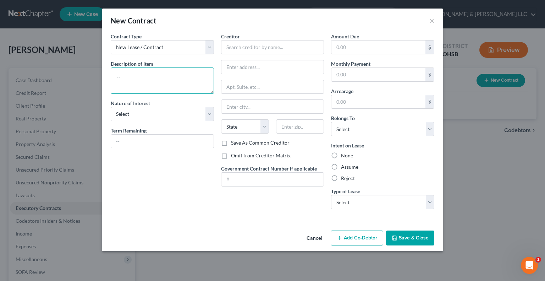
click at [138, 73] on textarea at bounding box center [162, 80] width 103 height 26
type textarea "Residential Lease"
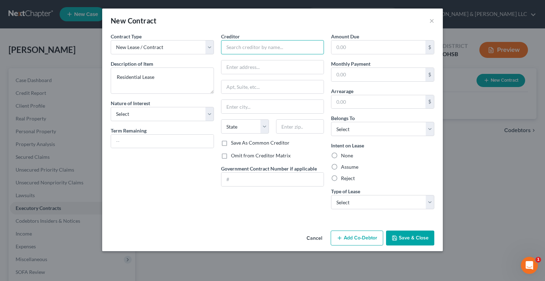
click at [256, 49] on input "text" at bounding box center [272, 47] width 103 height 14
type input "Rookwood Properties"
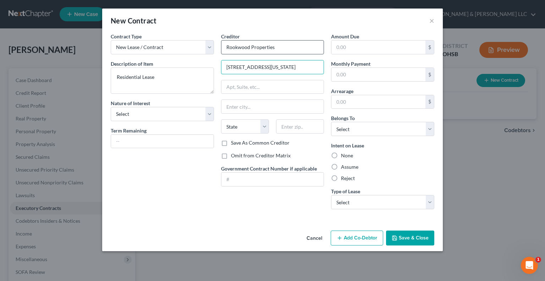
type input "2396 Montana Ave"
type input "45211"
type input "Cincinnati"
select select "36"
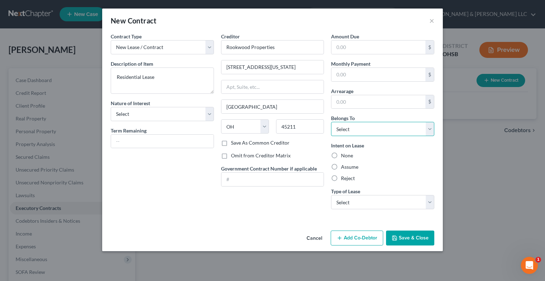
click at [349, 131] on select "Select Debtor 1 Only Debtor 2 Only Debtor 1 And Debtor 2 Only At Least One Of T…" at bounding box center [382, 129] width 103 height 14
select select "3"
click at [331, 122] on select "Select Debtor 1 Only Debtor 2 Only Debtor 1 And Debtor 2 Only At Least One Of T…" at bounding box center [382, 129] width 103 height 14
drag, startPoint x: 353, startPoint y: 198, endPoint x: 351, endPoint y: 208, distance: 9.4
click at [353, 198] on select "Select Real Estate Car Other" at bounding box center [382, 202] width 103 height 14
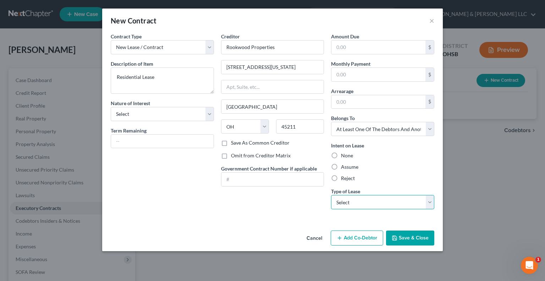
select select "0"
click at [331, 195] on select "Select Real Estate Car Other" at bounding box center [382, 202] width 103 height 14
click at [400, 242] on button "Save & Close" at bounding box center [410, 237] width 48 height 15
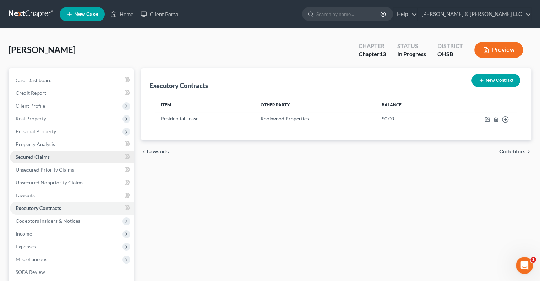
scroll to position [71, 0]
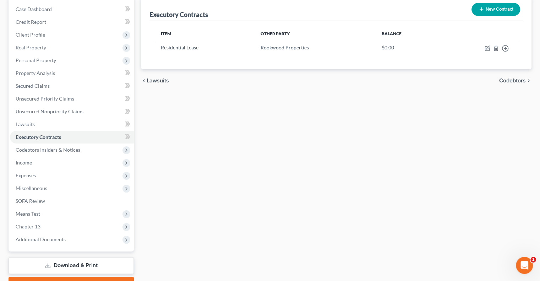
click at [82, 264] on link "Download & Print" at bounding box center [71, 265] width 125 height 17
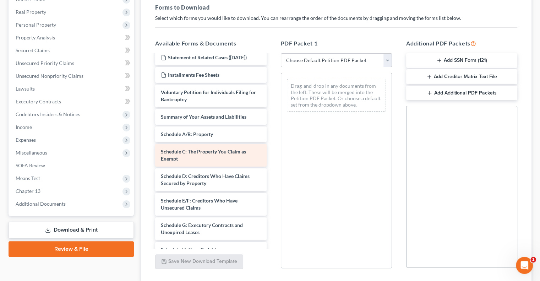
scroll to position [35, 0]
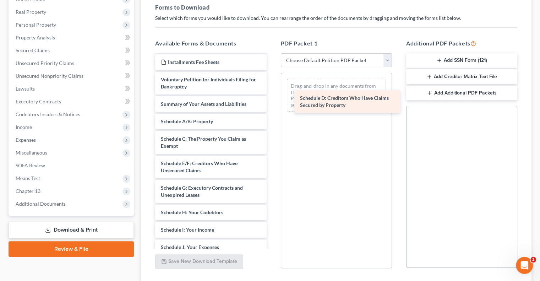
drag, startPoint x: 204, startPoint y: 174, endPoint x: 335, endPoint y: 99, distance: 150.2
click at [272, 95] on div "Schedule D: Creditors Who Have Claims Secured by Property Johnson, Joi-pdf Stat…" at bounding box center [210, 225] width 122 height 410
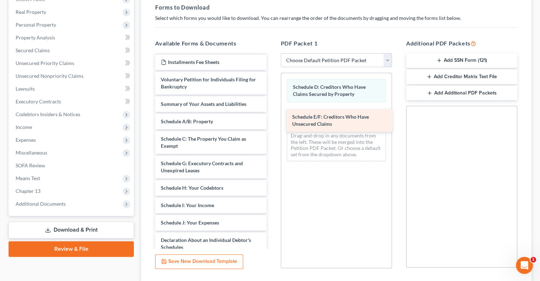
drag, startPoint x: 210, startPoint y: 173, endPoint x: 342, endPoint y: 117, distance: 143.5
click at [272, 117] on div "Schedule E/F: Creditors Who Have Unsecured Claims Johnson, Joi-pdf Statement of…" at bounding box center [210, 212] width 122 height 385
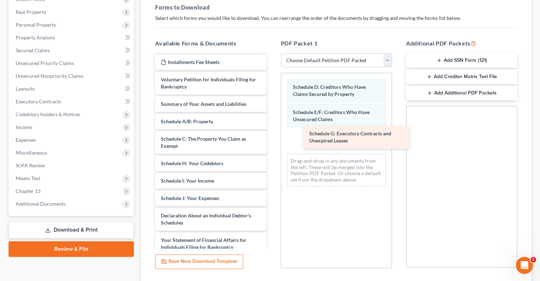
drag, startPoint x: 189, startPoint y: 178, endPoint x: 337, endPoint y: 142, distance: 152.4
click at [272, 142] on div "Schedule G: Executory Contracts and Unexpired Leases Johnson, Joi-pdf Statement…" at bounding box center [210, 200] width 122 height 361
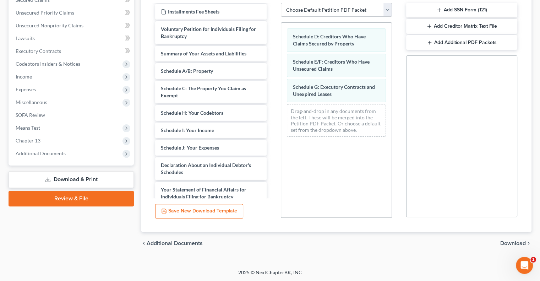
click at [502, 243] on span "Download" at bounding box center [513, 243] width 26 height 6
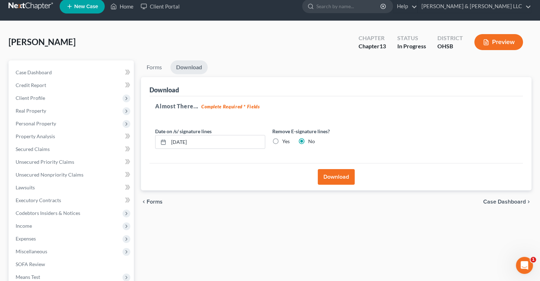
scroll to position [2, 0]
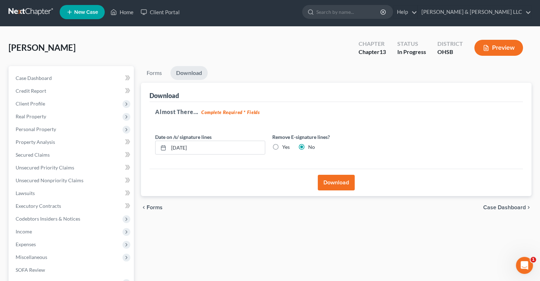
click at [331, 181] on button "Download" at bounding box center [336, 183] width 37 height 16
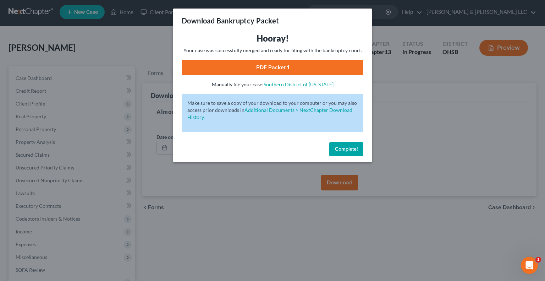
click at [270, 64] on link "PDF Packet 1" at bounding box center [273, 68] width 182 height 16
drag, startPoint x: 358, startPoint y: 149, endPoint x: 244, endPoint y: 153, distance: 113.2
click at [358, 149] on button "Complete!" at bounding box center [346, 149] width 34 height 14
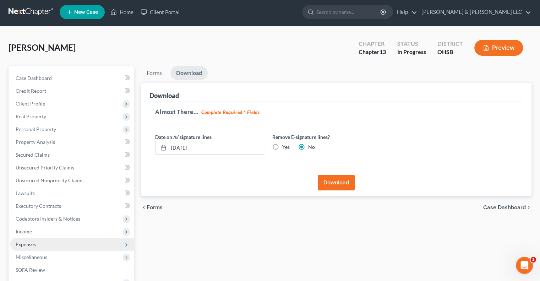
click at [28, 242] on span "Expenses" at bounding box center [26, 244] width 20 height 6
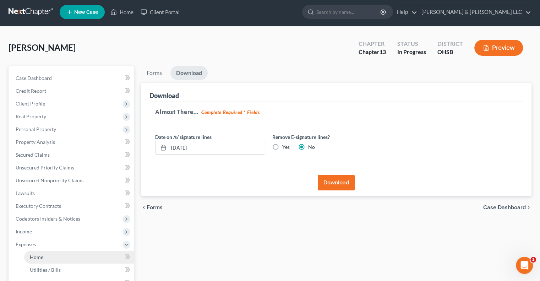
click at [51, 259] on link "Home" at bounding box center [79, 257] width 110 height 13
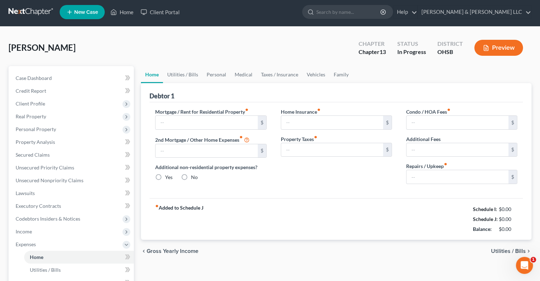
type input "1,500.00"
type input "0.00"
radio input "true"
type input "20.00"
type input "0.00"
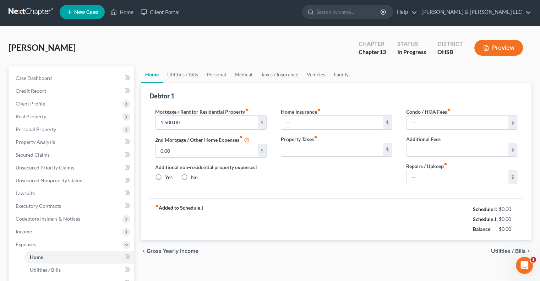
type input "0.00"
type input "85.00"
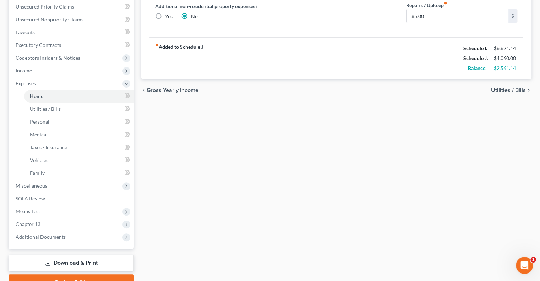
scroll to position [177, 0]
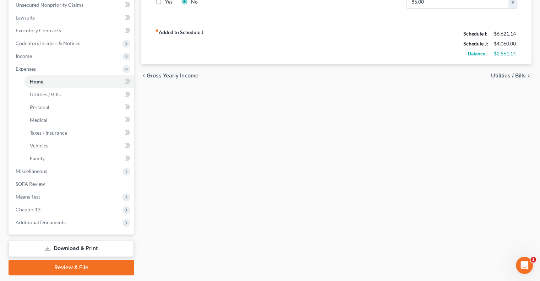
click at [94, 249] on link "Download & Print" at bounding box center [71, 248] width 125 height 17
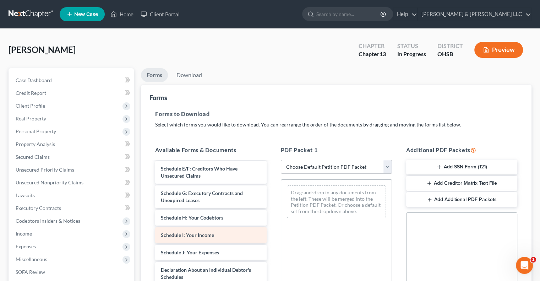
scroll to position [177, 0]
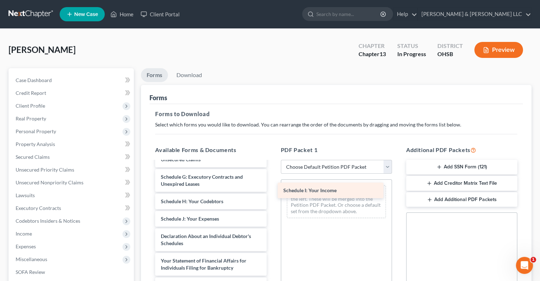
drag, startPoint x: 190, startPoint y: 225, endPoint x: 313, endPoint y: 190, distance: 127.9
click at [272, 190] on div "Schedule I: Your Income Johnson, Joi-pdf Statement of Related Cases (07/07/2025…" at bounding box center [210, 192] width 122 height 417
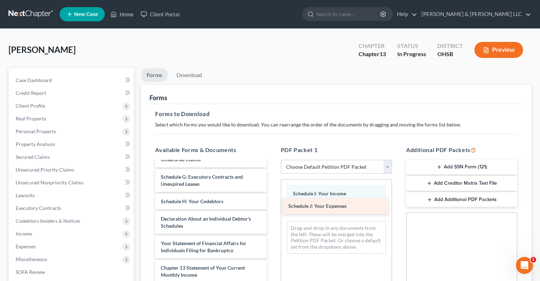
drag, startPoint x: 217, startPoint y: 228, endPoint x: 344, endPoint y: 209, distance: 128.8
click at [272, 209] on div "Schedule J: Your Expenses Johnson, Joi-pdf Statement of Related Cases (07/07/20…" at bounding box center [210, 184] width 122 height 400
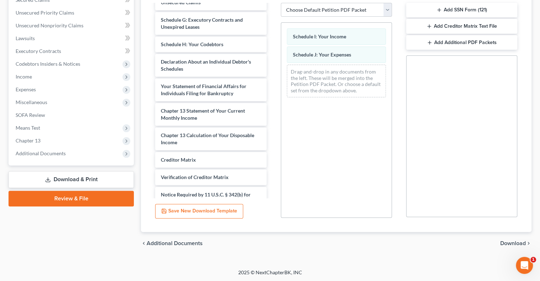
click at [506, 240] on span "Download" at bounding box center [513, 243] width 26 height 6
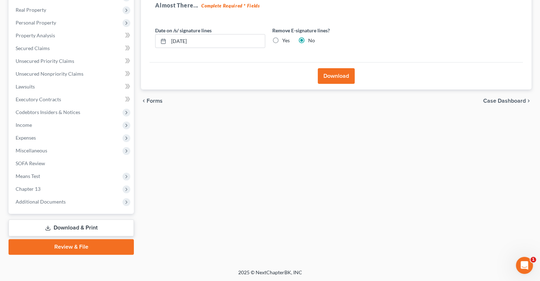
click at [326, 79] on button "Download" at bounding box center [336, 76] width 37 height 16
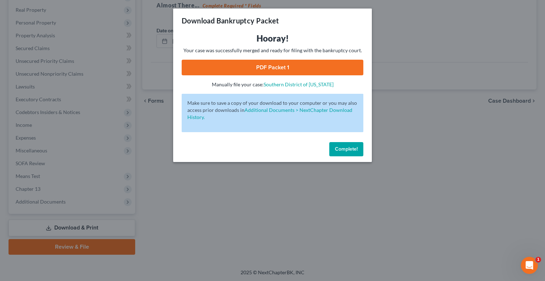
click at [264, 63] on link "PDF Packet 1" at bounding box center [273, 68] width 182 height 16
click at [343, 153] on button "Complete!" at bounding box center [346, 149] width 34 height 14
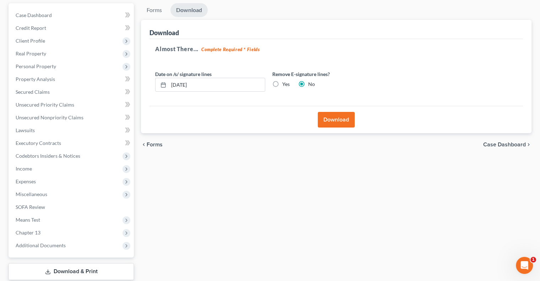
scroll to position [0, 0]
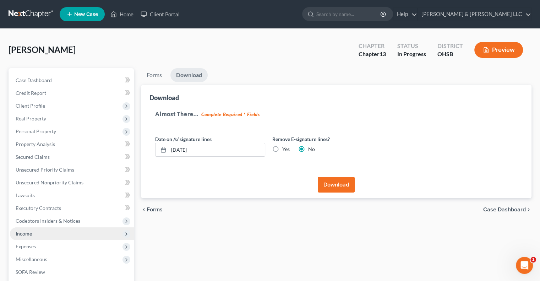
click at [31, 237] on span "Income" at bounding box center [72, 233] width 124 height 13
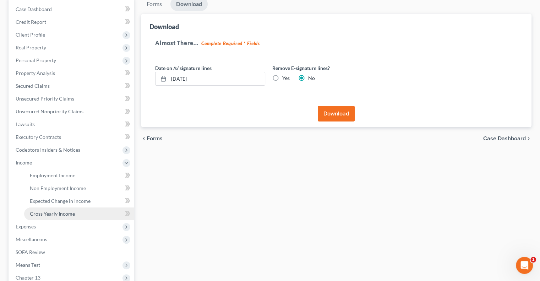
click at [50, 215] on span "Gross Yearly Income" at bounding box center [52, 213] width 45 height 6
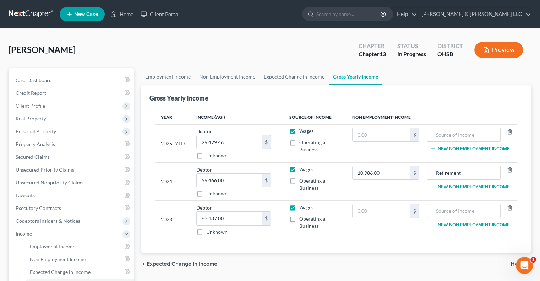
click at [495, 52] on button "Preview" at bounding box center [498, 50] width 49 height 16
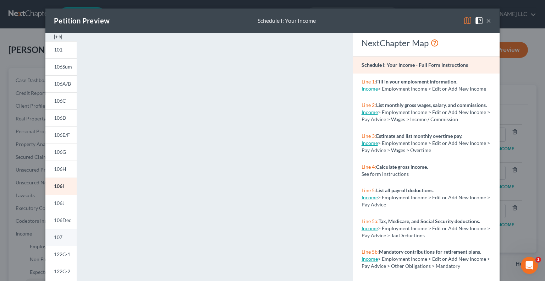
click at [59, 237] on span "107" at bounding box center [58, 237] width 9 height 6
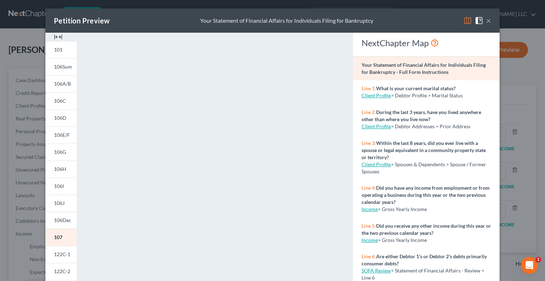
click at [486, 21] on button "×" at bounding box center [488, 20] width 5 height 9
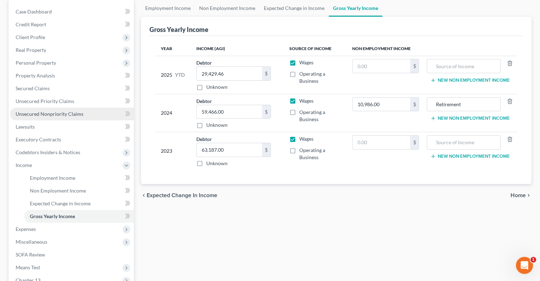
scroll to position [71, 0]
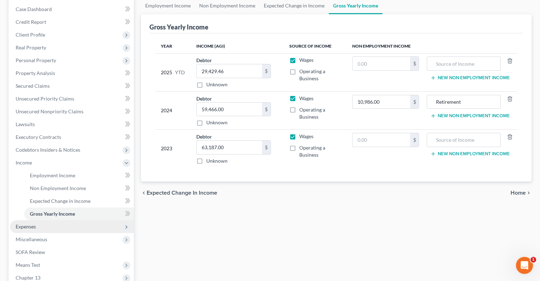
click at [33, 231] on span "Expenses" at bounding box center [72, 226] width 124 height 13
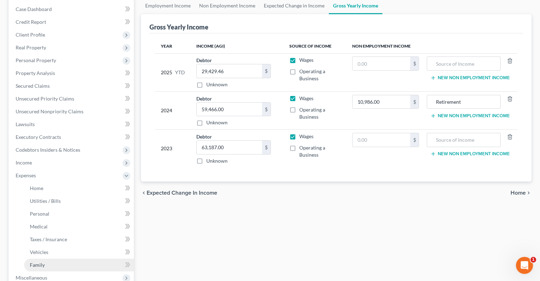
click at [48, 266] on link "Family" at bounding box center [79, 264] width 110 height 13
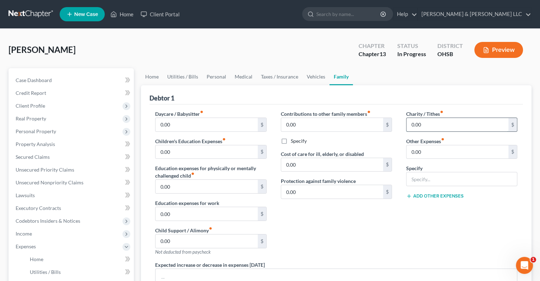
click at [424, 128] on input "0.00" at bounding box center [457, 124] width 102 height 13
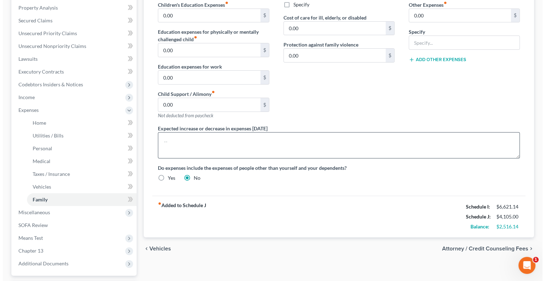
scroll to position [142, 0]
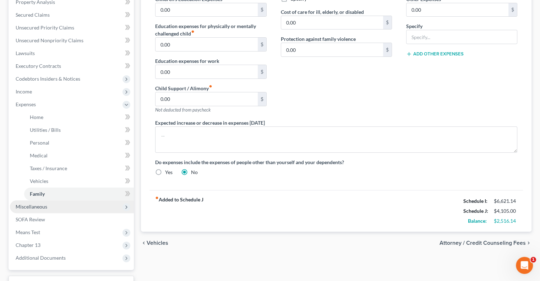
click at [36, 207] on span "Miscellaneous" at bounding box center [32, 206] width 32 height 6
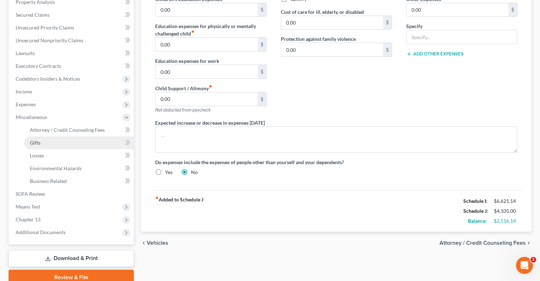
click at [44, 140] on link "Gifts" at bounding box center [79, 142] width 110 height 13
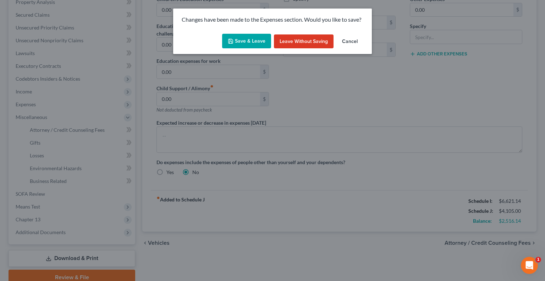
click at [248, 43] on button "Save & Leave" at bounding box center [246, 41] width 49 height 15
type input "45.00"
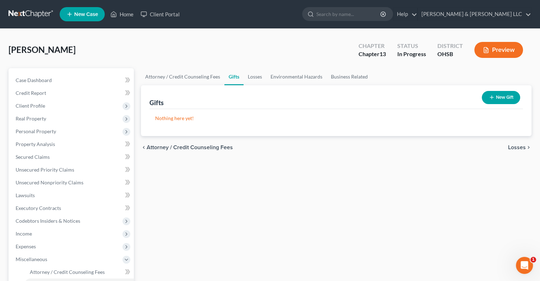
click at [493, 104] on div "New Gift" at bounding box center [501, 97] width 44 height 19
click at [494, 100] on button "New Gift" at bounding box center [500, 97] width 38 height 13
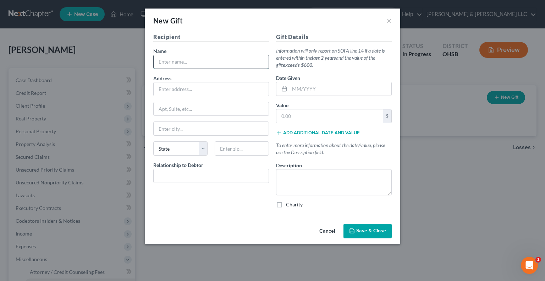
click at [176, 57] on input "text" at bounding box center [211, 61] width 115 height 13
type input "Church"
click at [286, 204] on label "Charity" at bounding box center [294, 204] width 17 height 7
click at [289, 204] on input "Charity" at bounding box center [291, 203] width 5 height 5
checkbox input "true"
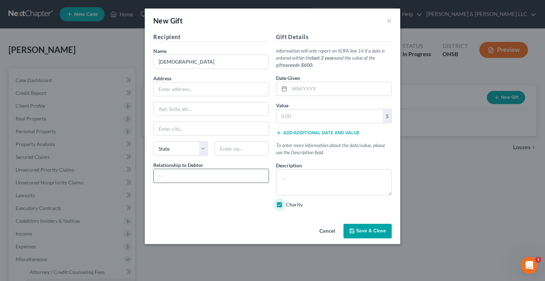
click at [229, 175] on input "text" at bounding box center [211, 175] width 115 height 13
type input "Religious Affiliation"
click at [295, 89] on input "text" at bounding box center [341, 88] width 102 height 13
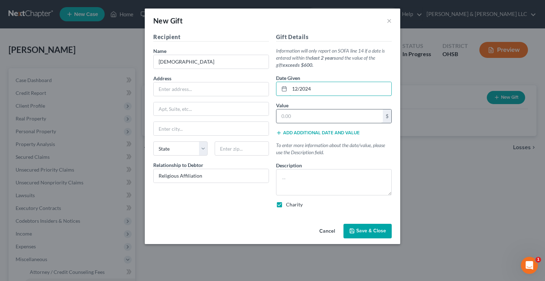
type input "12/2024"
click at [302, 119] on input "text" at bounding box center [329, 115] width 106 height 13
type input "1,080"
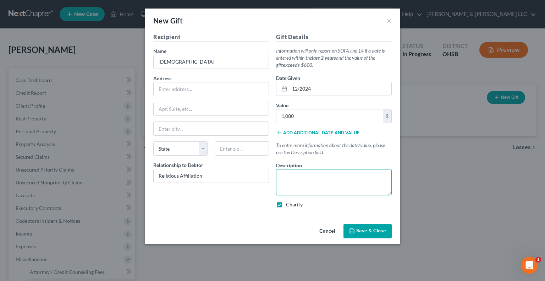
click at [297, 180] on textarea at bounding box center [334, 182] width 116 height 26
type textarea "Debtor gives offerings at church"
click at [376, 235] on button "Save & Close" at bounding box center [367, 231] width 48 height 15
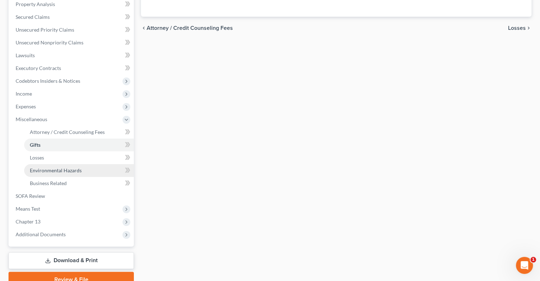
scroll to position [142, 0]
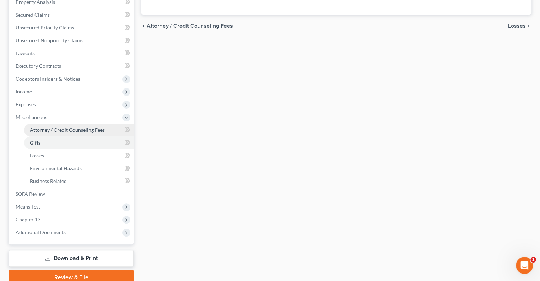
click at [54, 126] on link "Attorney / Credit Counseling Fees" at bounding box center [79, 129] width 110 height 13
select select "0"
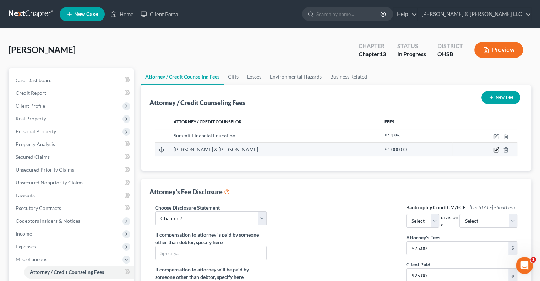
click at [496, 150] on icon "button" at bounding box center [496, 150] width 6 height 6
select select "36"
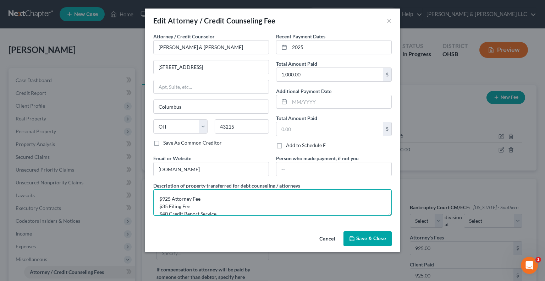
drag, startPoint x: 161, startPoint y: 198, endPoint x: 170, endPoint y: 200, distance: 9.1
click at [170, 200] on textarea "$925 Attorney Fee $35 Filing Fee $40 Credit Report Service" at bounding box center [272, 202] width 238 height 26
drag, startPoint x: 163, startPoint y: 205, endPoint x: 167, endPoint y: 206, distance: 5.0
click at [167, 206] on textarea "$647 Attorney Fee $35 Filing Fee $40 Credit Report Service" at bounding box center [272, 202] width 238 height 26
type textarea "$647 Attorney Fee $313 Filing Fee $40 Credit Report Service"
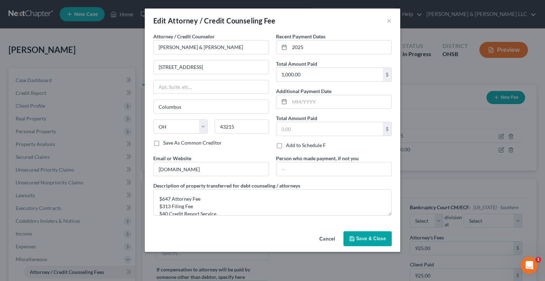
click at [351, 240] on polyline "button" at bounding box center [352, 239] width 2 height 2
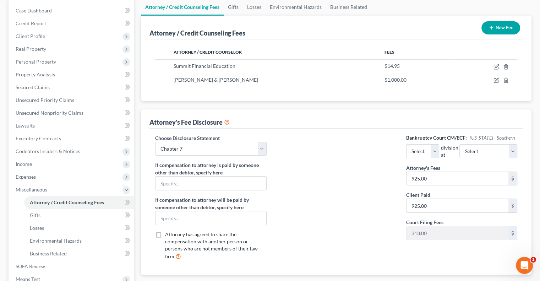
scroll to position [71, 0]
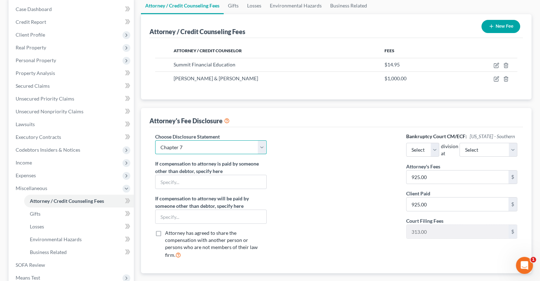
click at [263, 151] on select "Select Chapter 7 Chapter 13" at bounding box center [210, 147] width 111 height 14
select select "1"
click at [155, 140] on select "Select Chapter 7 Chapter 13" at bounding box center [210, 147] width 111 height 14
click at [439, 152] on select "Select Eastern Western" at bounding box center [422, 150] width 33 height 14
select select "1"
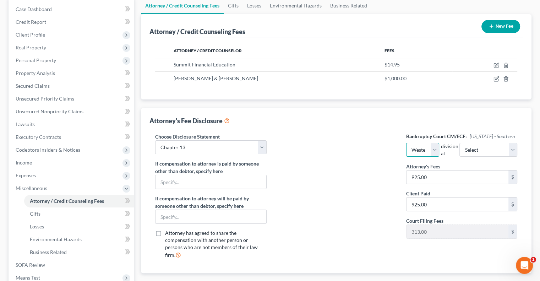
click at [406, 143] on select "Select Eastern Western" at bounding box center [422, 150] width 33 height 14
click at [504, 150] on select "Select Cincinnati Columbus Dayton" at bounding box center [488, 150] width 58 height 14
select select "0"
click at [468, 143] on select "Select Cincinnati Columbus Dayton" at bounding box center [488, 150] width 58 height 14
click at [430, 174] on input "925.00" at bounding box center [457, 176] width 102 height 13
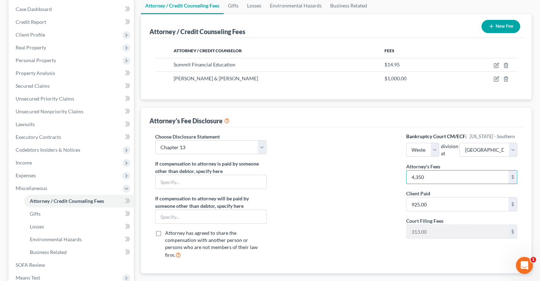
type input "4,350"
click at [435, 210] on div "Bankruptcy Court CM/ECF: Ohio - Southern Select Eastern Western division at Sel…" at bounding box center [461, 199] width 125 height 132
click at [434, 206] on input "925.00" at bounding box center [457, 203] width 102 height 13
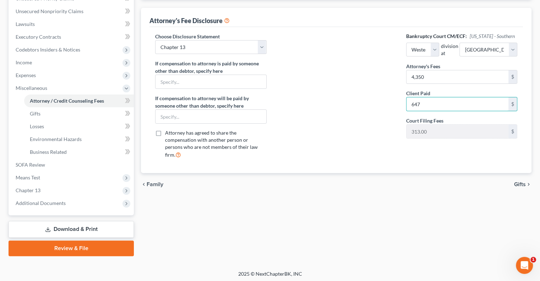
scroll to position [172, 0]
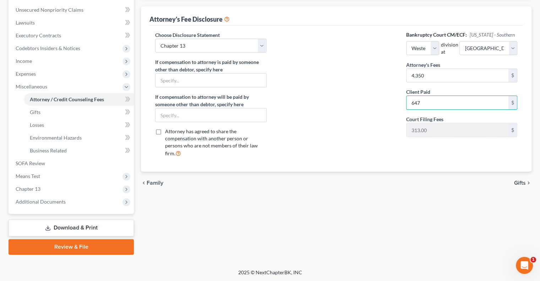
type input "647"
click at [521, 180] on span "Gifts" at bounding box center [520, 183] width 12 height 6
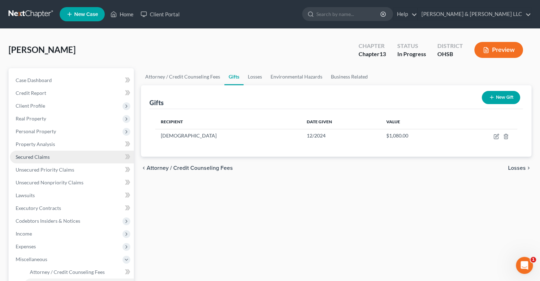
click at [38, 157] on span "Secured Claims" at bounding box center [33, 157] width 34 height 6
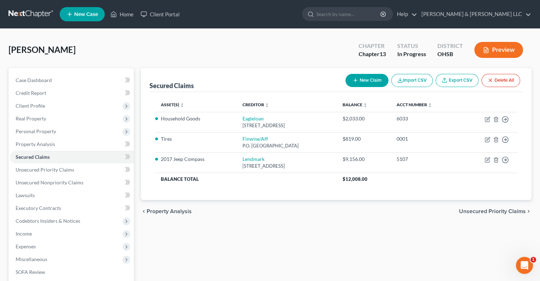
click at [488, 211] on span "Unsecured Priority Claims" at bounding box center [492, 211] width 67 height 6
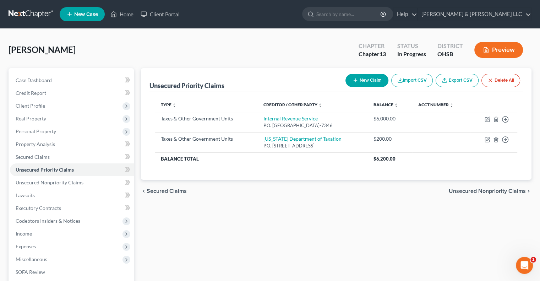
click at [463, 188] on span "Unsecured Nonpriority Claims" at bounding box center [486, 191] width 77 height 6
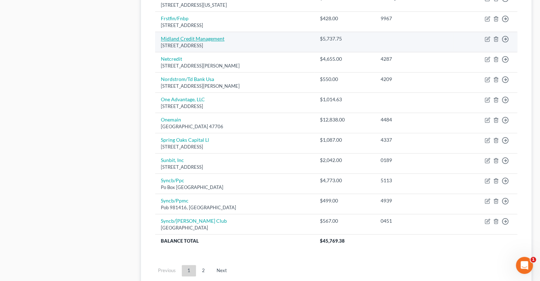
scroll to position [497, 0]
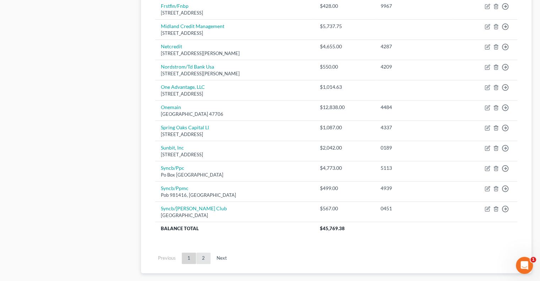
click at [202, 259] on link "2" at bounding box center [203, 257] width 14 height 11
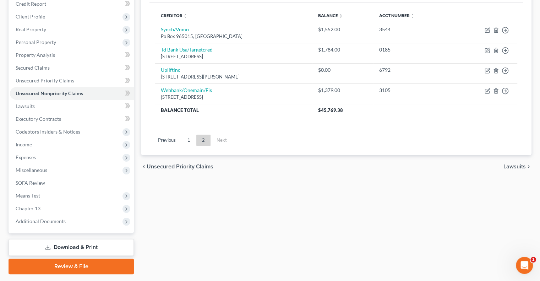
scroll to position [38, 0]
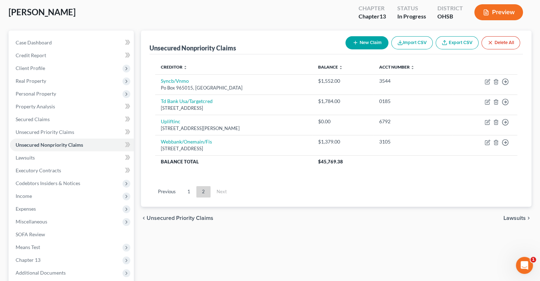
click at [505, 9] on button "Preview" at bounding box center [498, 12] width 49 height 16
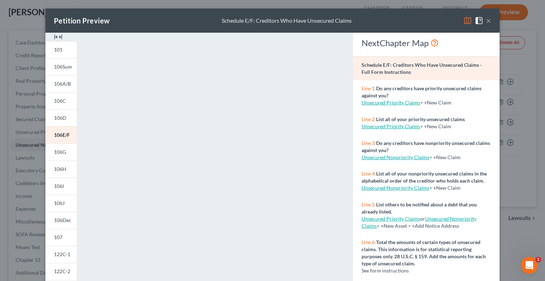
click at [486, 22] on button "×" at bounding box center [488, 20] width 5 height 9
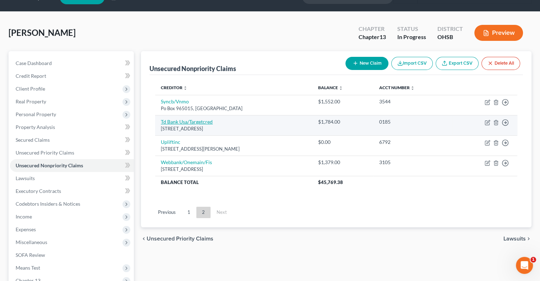
scroll to position [0, 0]
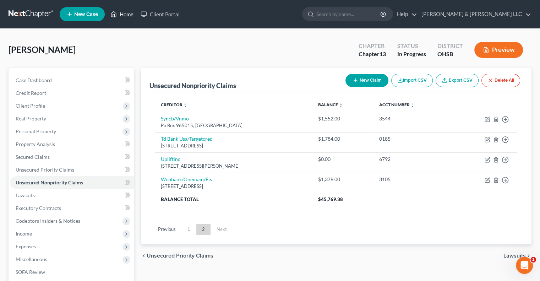
click at [123, 15] on link "Home" at bounding box center [122, 14] width 30 height 13
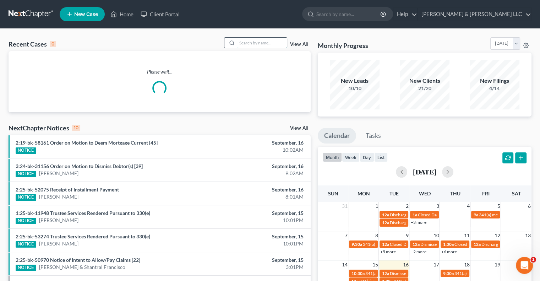
click at [252, 40] on input "search" at bounding box center [262, 43] width 50 height 10
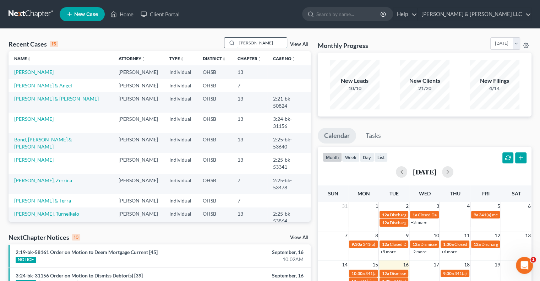
type input "hayes"
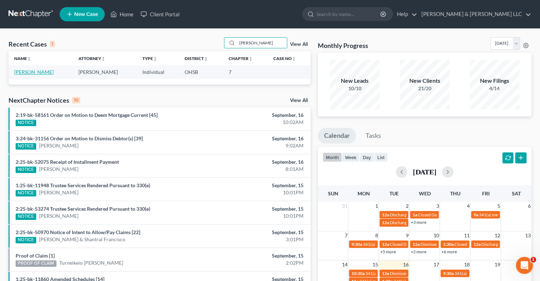
drag, startPoint x: 26, startPoint y: 74, endPoint x: 30, endPoint y: 76, distance: 4.6
click at [26, 74] on link "Hayes, Tracey" at bounding box center [33, 72] width 39 height 6
select select "0"
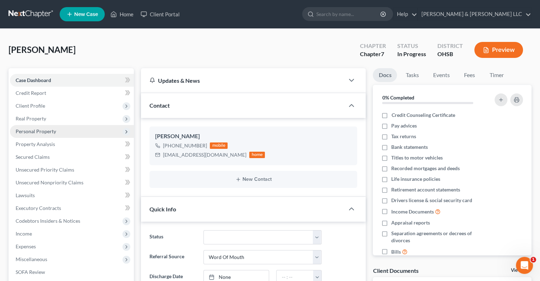
click at [56, 130] on span "Personal Property" at bounding box center [72, 131] width 124 height 13
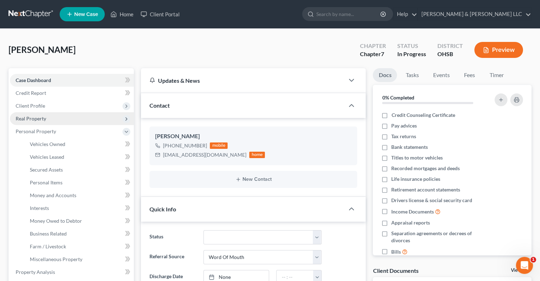
click at [50, 115] on span "Real Property" at bounding box center [72, 118] width 124 height 13
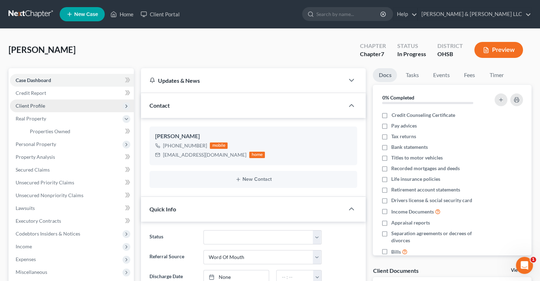
click at [45, 108] on span "Client Profile" at bounding box center [72, 105] width 124 height 13
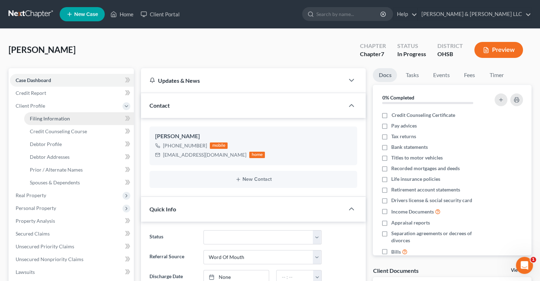
click at [53, 119] on span "Filing Information" at bounding box center [50, 118] width 40 height 6
select select "1"
select select "0"
select select "62"
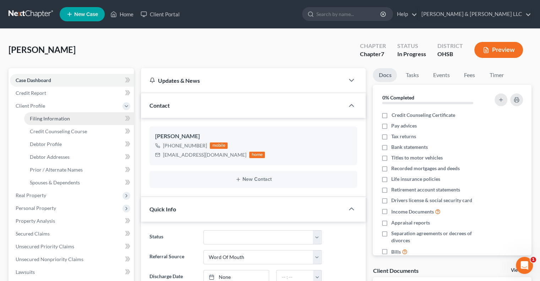
select select "0"
select select "36"
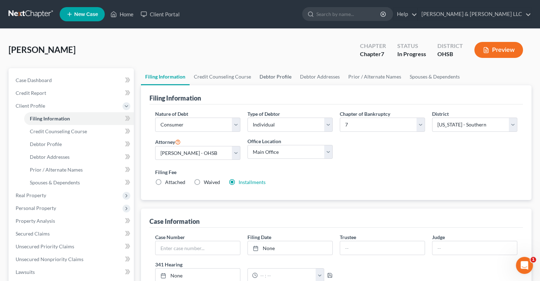
click at [268, 75] on link "Debtor Profile" at bounding box center [275, 76] width 40 height 17
select select "1"
select select "3"
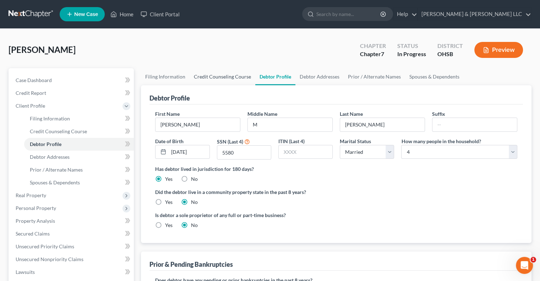
click at [236, 79] on link "Credit Counseling Course" at bounding box center [222, 76] width 66 height 17
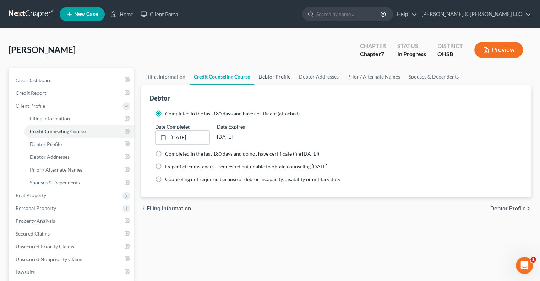
click at [277, 76] on link "Debtor Profile" at bounding box center [274, 76] width 40 height 17
select select "1"
select select "3"
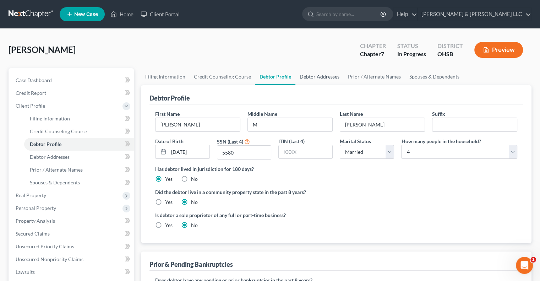
click at [311, 76] on link "Debtor Addresses" at bounding box center [319, 76] width 48 height 17
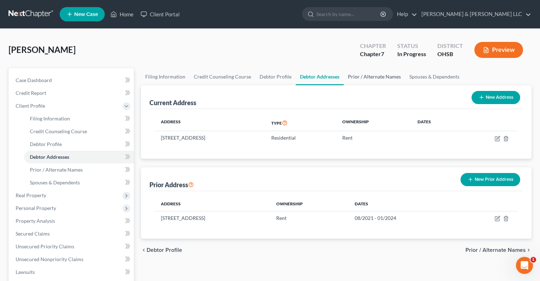
click at [369, 78] on link "Prior / Alternate Names" at bounding box center [373, 76] width 61 height 17
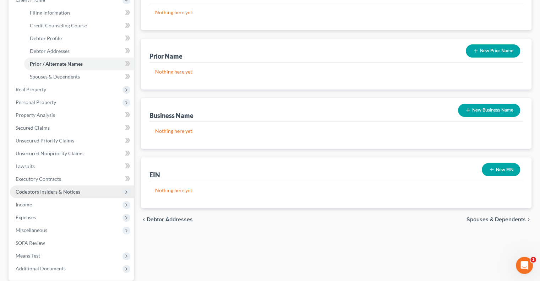
scroll to position [106, 0]
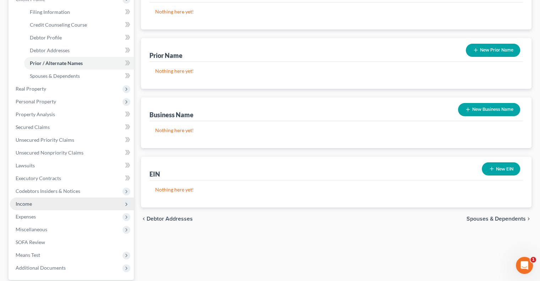
click at [44, 202] on span "Income" at bounding box center [72, 203] width 124 height 13
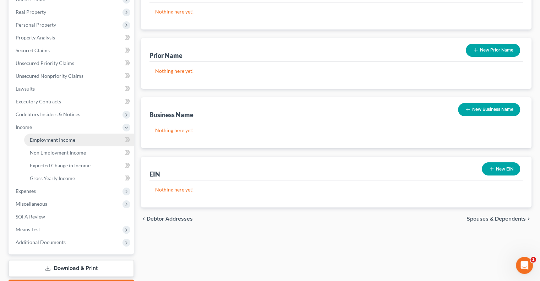
click at [72, 142] on span "Employment Income" at bounding box center [52, 140] width 45 height 6
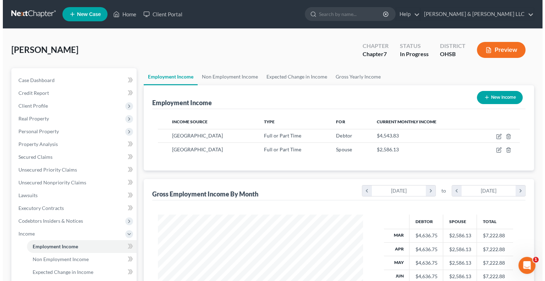
scroll to position [126, 219]
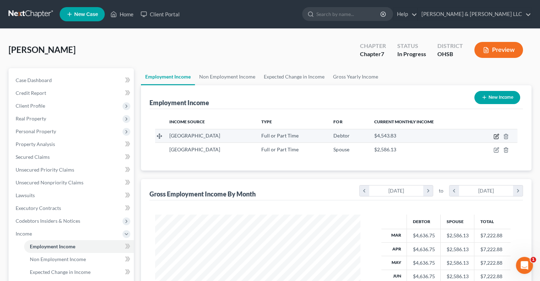
click at [496, 134] on icon "button" at bounding box center [496, 135] width 3 height 3
select select "0"
select select "36"
select select "0"
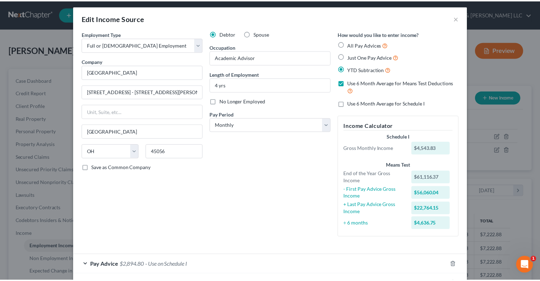
scroll to position [0, 0]
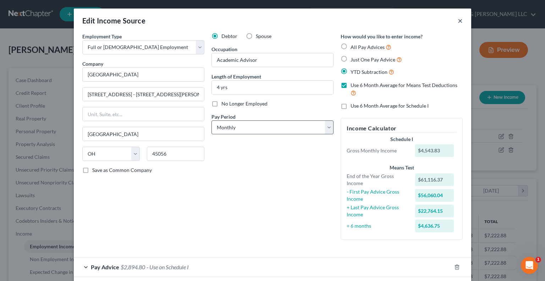
drag, startPoint x: 458, startPoint y: 20, endPoint x: 231, endPoint y: 123, distance: 249.4
click at [458, 20] on button "×" at bounding box center [460, 20] width 5 height 9
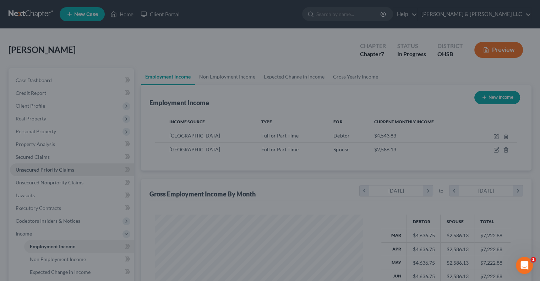
scroll to position [354694, 354601]
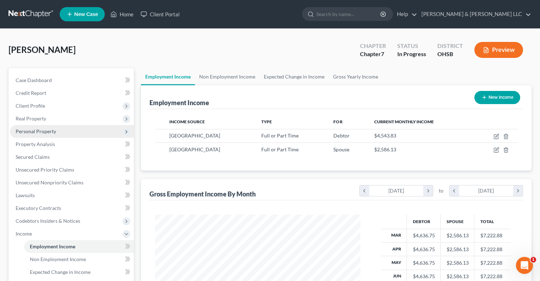
click at [49, 129] on span "Personal Property" at bounding box center [36, 131] width 40 height 6
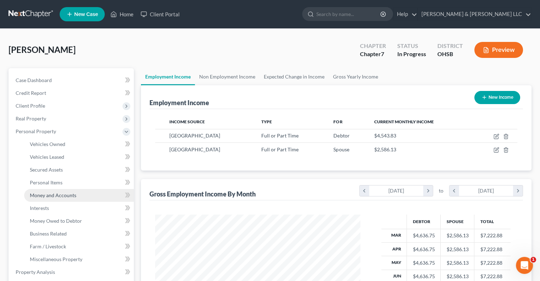
click at [61, 197] on span "Money and Accounts" at bounding box center [53, 195] width 46 height 6
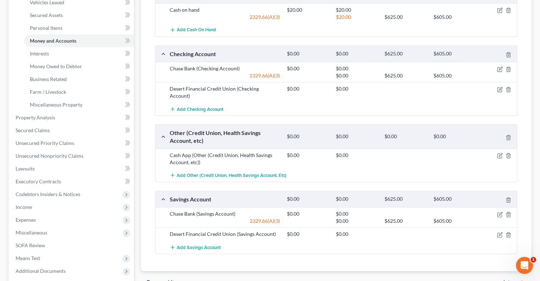
scroll to position [142, 0]
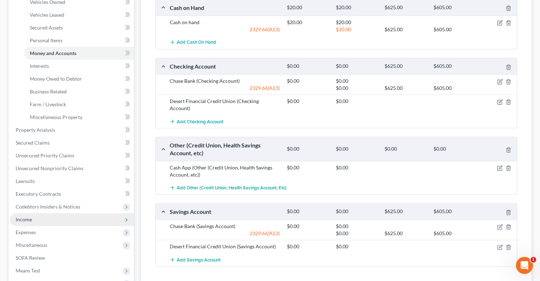
click at [34, 223] on span "Income" at bounding box center [72, 219] width 124 height 13
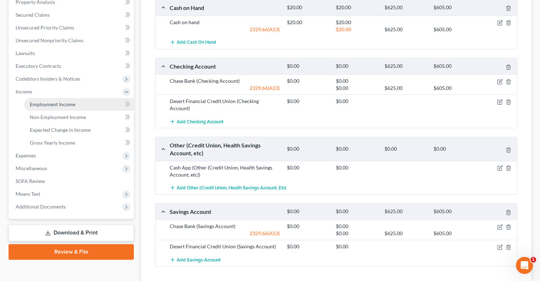
click at [57, 99] on link "Employment Income" at bounding box center [79, 104] width 110 height 13
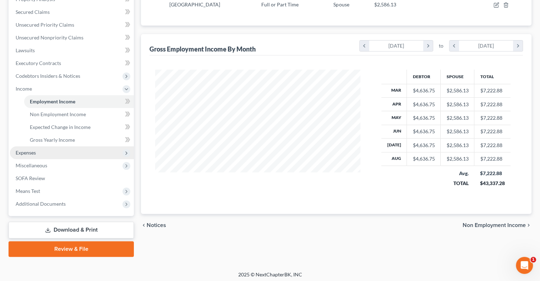
scroll to position [147, 0]
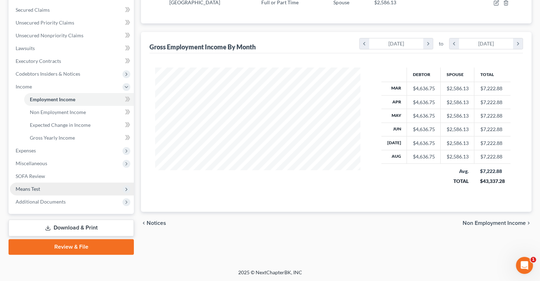
click at [38, 190] on span "Means Test" at bounding box center [28, 189] width 24 height 6
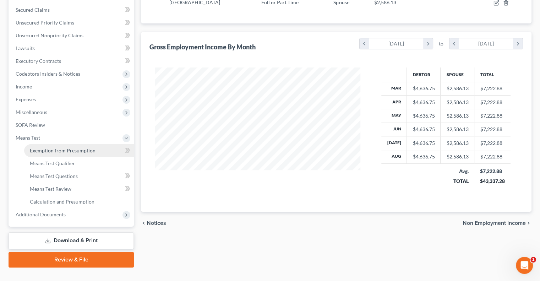
click at [55, 156] on link "Exemption from Presumption" at bounding box center [79, 150] width 110 height 13
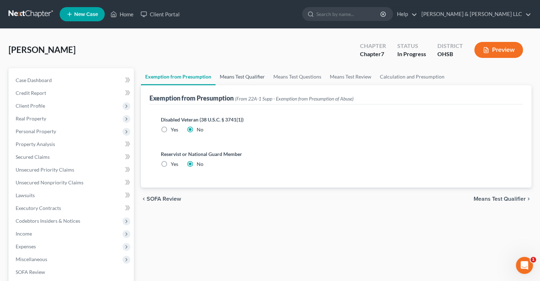
click at [237, 79] on link "Means Test Qualifier" at bounding box center [242, 76] width 54 height 17
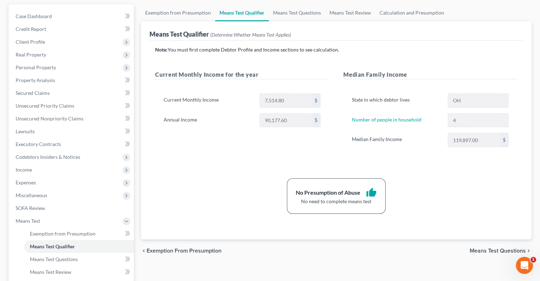
scroll to position [71, 0]
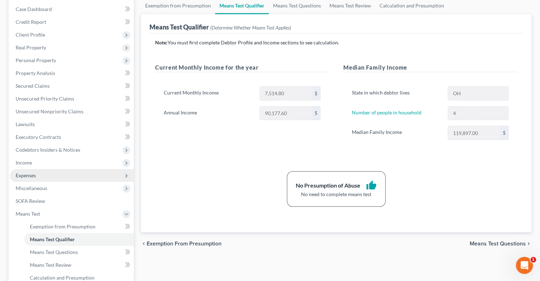
click at [41, 175] on span "Expenses" at bounding box center [72, 175] width 124 height 13
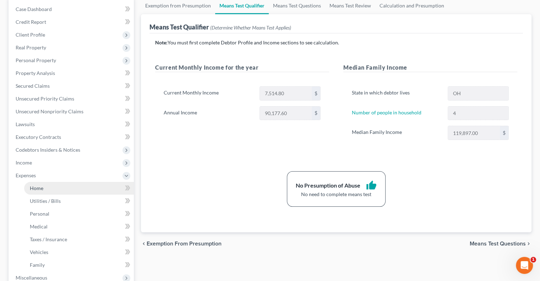
click at [44, 188] on link "Home" at bounding box center [79, 188] width 110 height 13
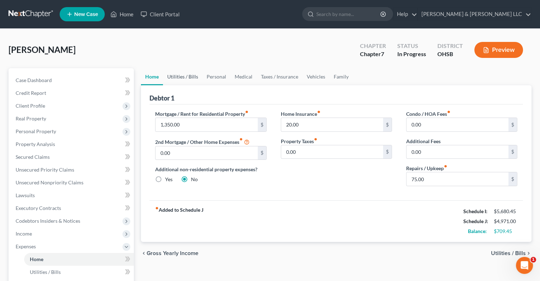
click at [186, 79] on link "Utilities / Bills" at bounding box center [182, 76] width 39 height 17
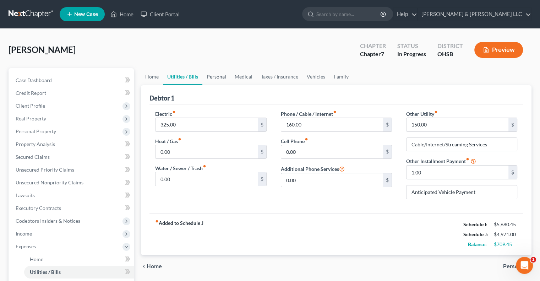
click at [219, 78] on link "Personal" at bounding box center [216, 76] width 28 height 17
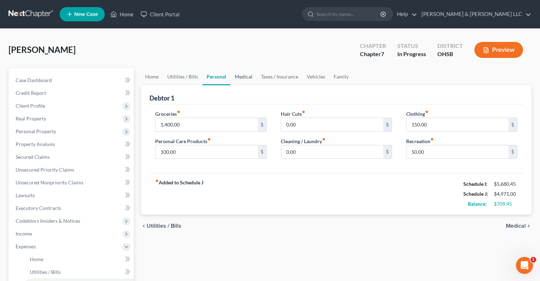
click at [248, 78] on link "Medical" at bounding box center [243, 76] width 26 height 17
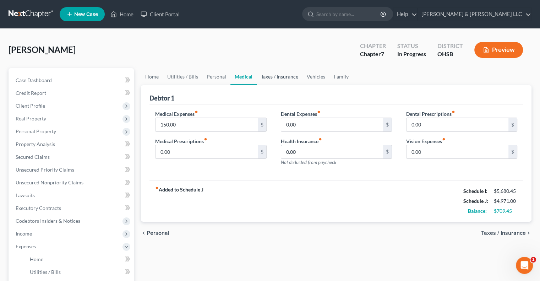
click at [280, 76] on link "Taxes / Insurance" at bounding box center [280, 76] width 46 height 17
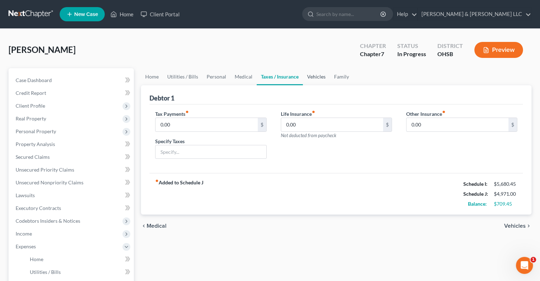
click at [321, 78] on link "Vehicles" at bounding box center [316, 76] width 27 height 17
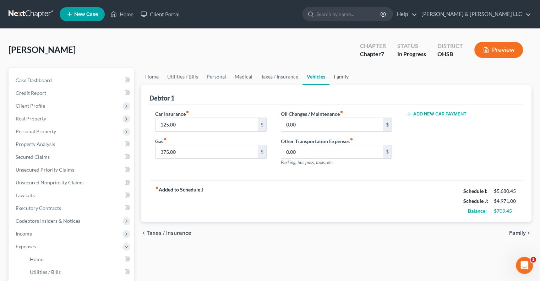
click at [338, 76] on link "Family" at bounding box center [340, 76] width 23 height 17
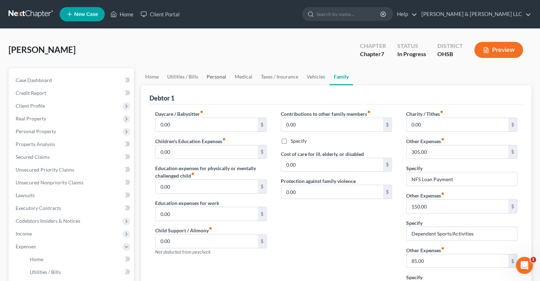
click at [211, 76] on link "Personal" at bounding box center [216, 76] width 28 height 17
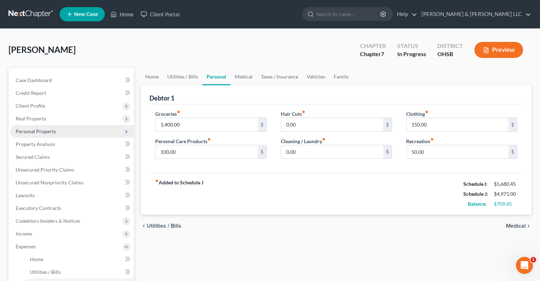
click at [33, 132] on span "Personal Property" at bounding box center [36, 131] width 40 height 6
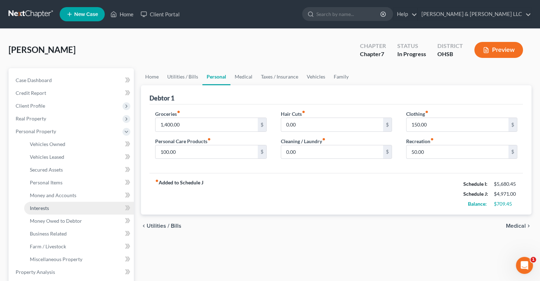
click at [49, 209] on link "Interests" at bounding box center [79, 208] width 110 height 13
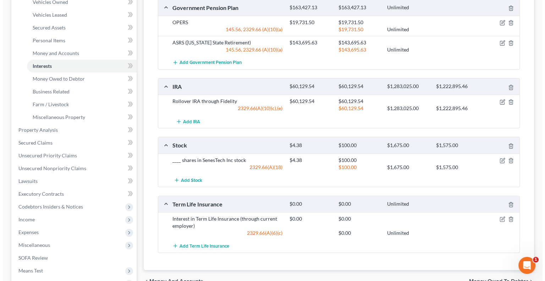
scroll to position [106, 0]
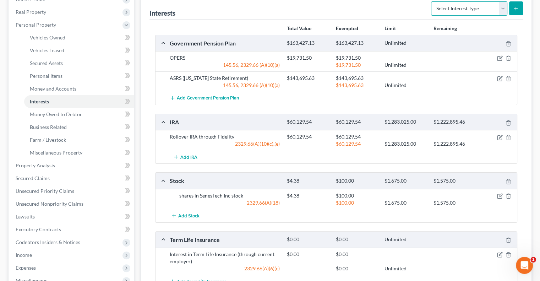
click at [501, 10] on select "Select Interest Type 401K Annuity Bond Education IRA Government Bond Government…" at bounding box center [469, 8] width 76 height 14
select select "401k"
click at [431, 1] on select "Select Interest Type 401K Annuity Bond Education IRA Government Bond Government…" at bounding box center [469, 8] width 76 height 14
click at [514, 7] on icon "submit" at bounding box center [516, 9] width 6 height 6
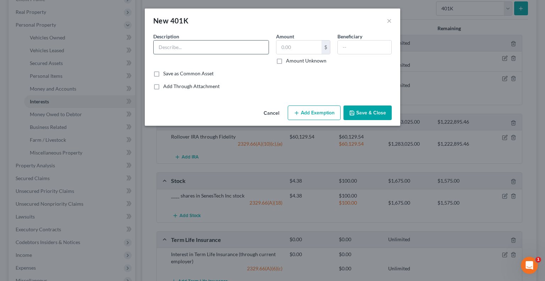
click at [187, 48] on input "text" at bounding box center [211, 46] width 115 height 13
type input "403b"
click at [306, 50] on input "text" at bounding box center [298, 46] width 45 height 13
type input "5,680.51"
click at [310, 116] on button "Add Exemption" at bounding box center [314, 112] width 53 height 15
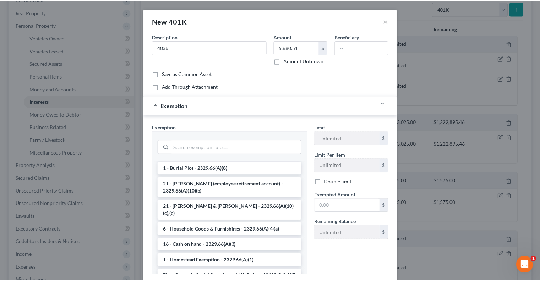
scroll to position [887, 0]
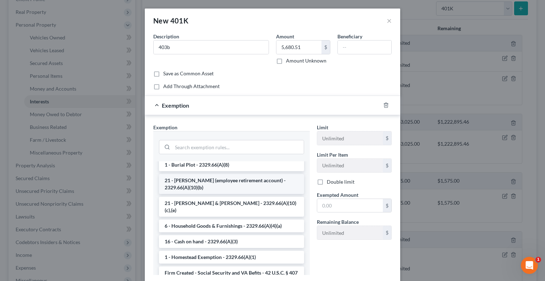
click at [204, 188] on li "21 - ERISA (employee retirement account) - 2329.66(A)(10)(b)" at bounding box center [231, 184] width 145 height 20
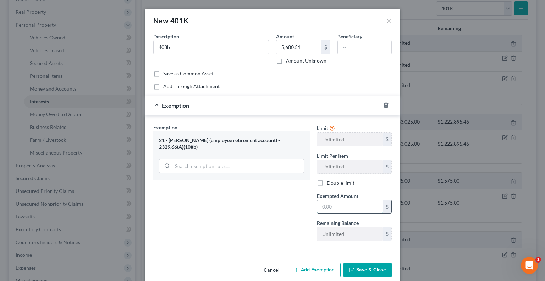
click at [346, 207] on input "text" at bounding box center [350, 206] width 66 height 13
type input "5,680.51"
click at [363, 270] on button "Save & Close" at bounding box center [367, 269] width 48 height 15
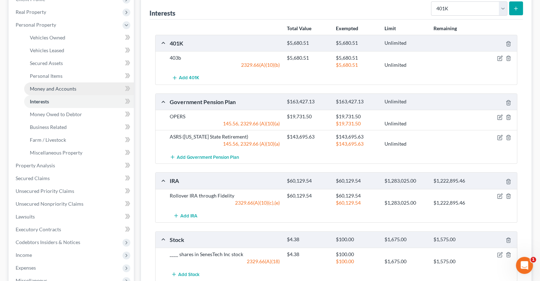
click at [57, 88] on span "Money and Accounts" at bounding box center [53, 89] width 46 height 6
